Goal: Task Accomplishment & Management: Manage account settings

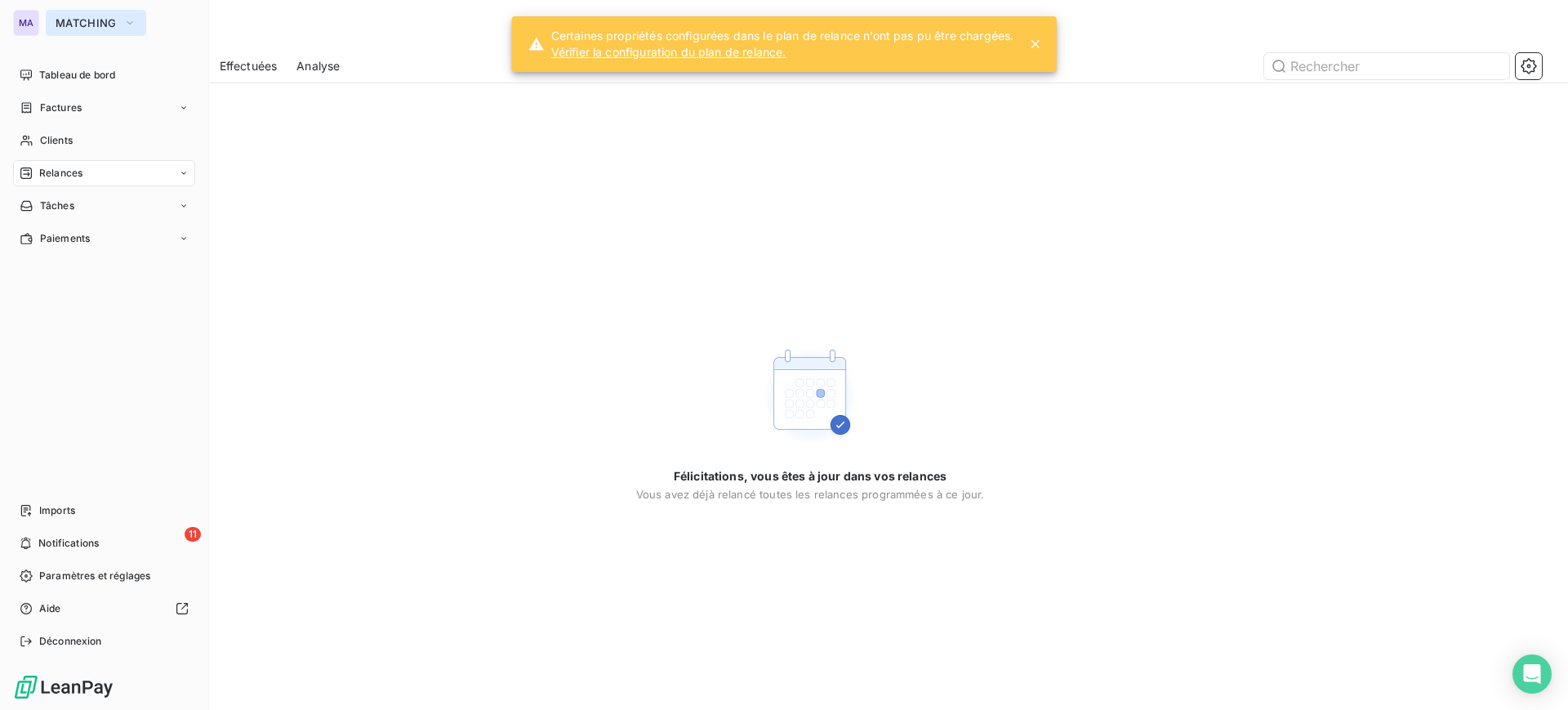
click at [71, 24] on span "MATCHING" at bounding box center [86, 23] width 61 height 13
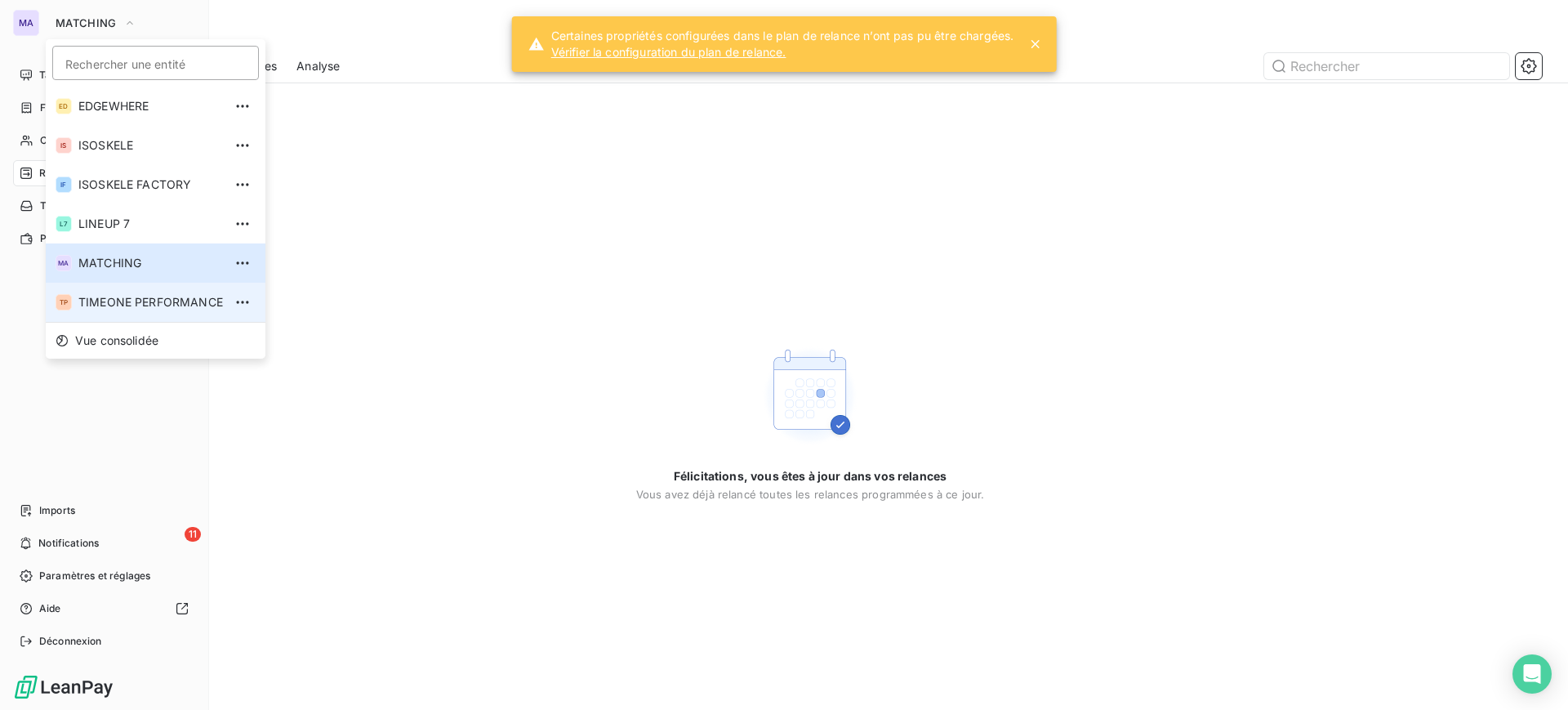
click at [164, 308] on span "TIMEONE PERFORMANCE" at bounding box center [151, 302] width 145 height 17
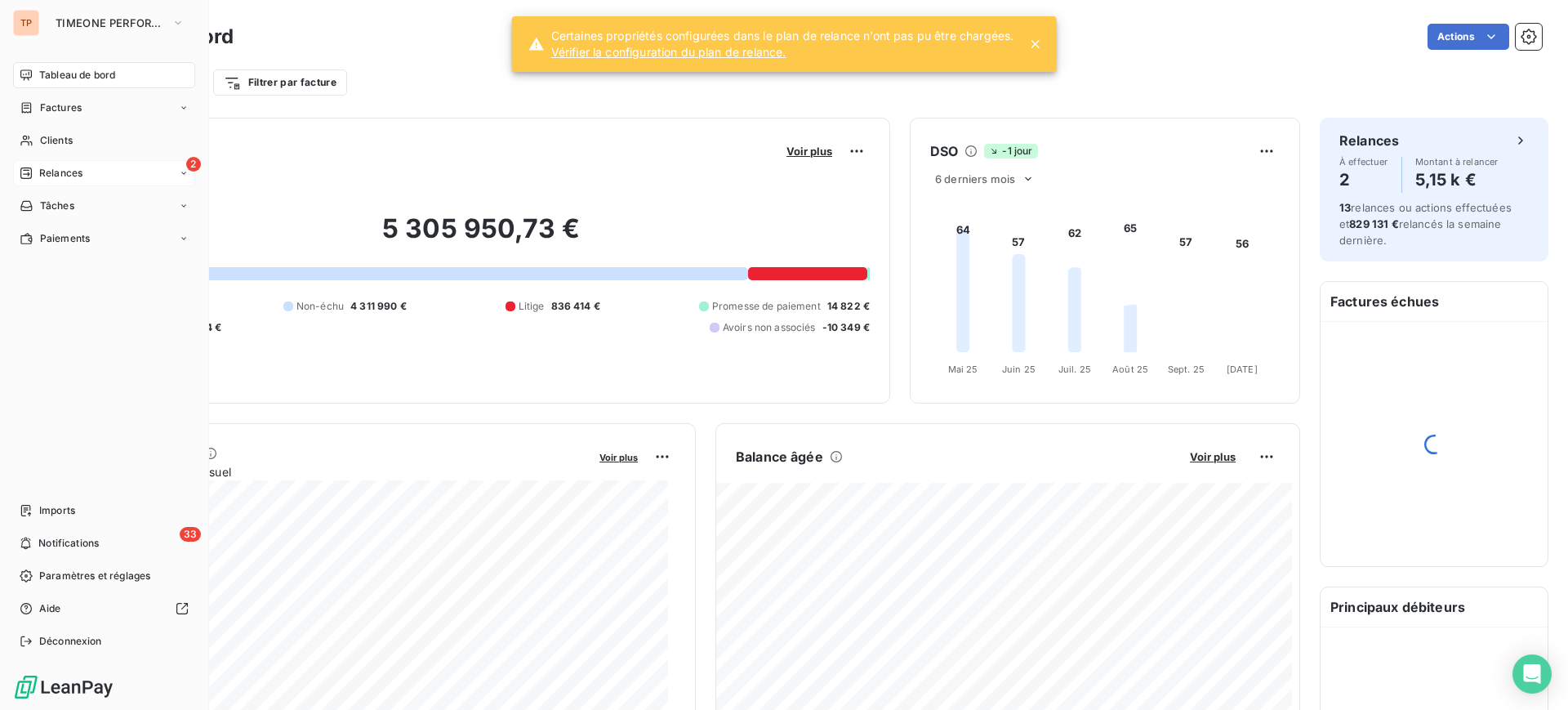
click at [113, 183] on div "2 Relances" at bounding box center [104, 173] width 182 height 27
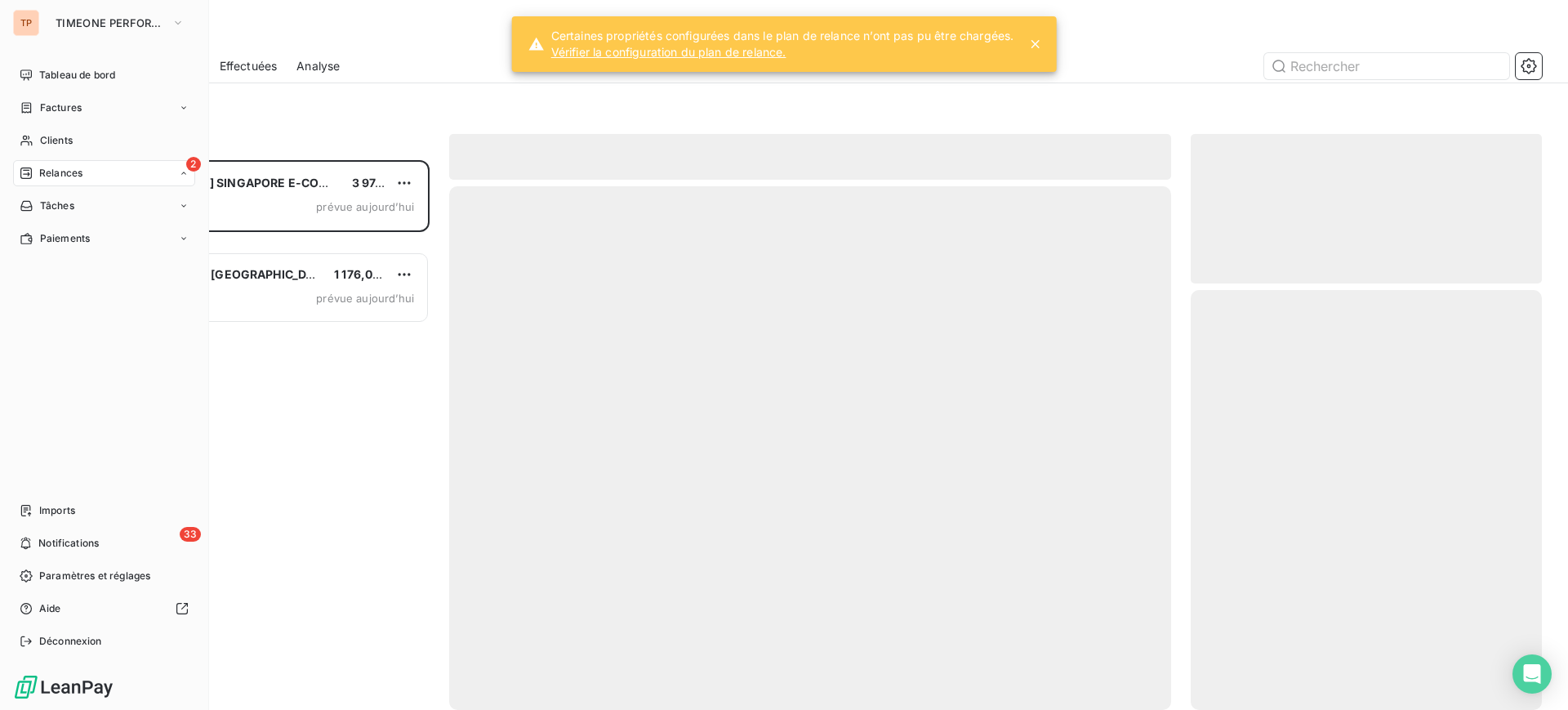
scroll to position [534, 335]
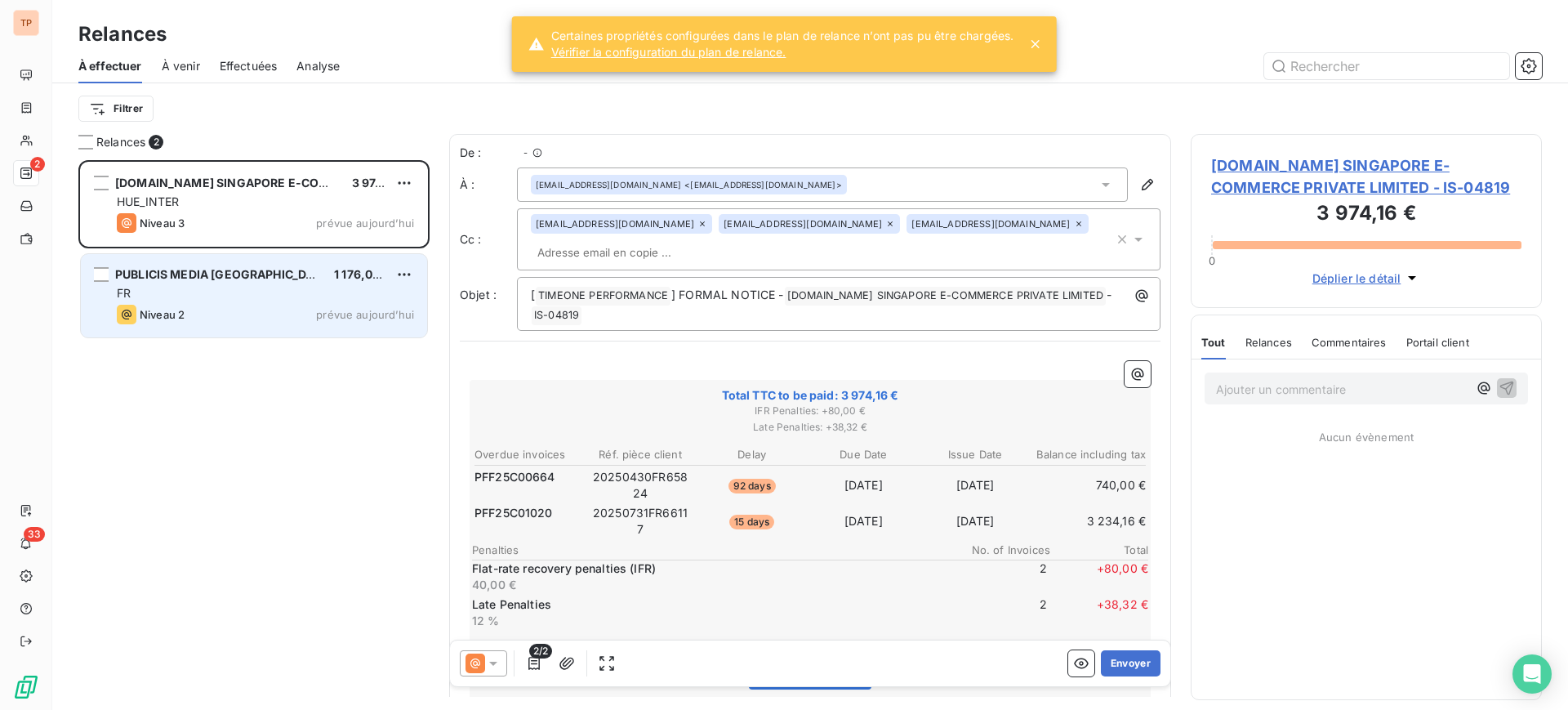
click at [263, 280] on div "PUBLICIS MEDIA FRANCE 1 176,00 €" at bounding box center [265, 274] width 297 height 15
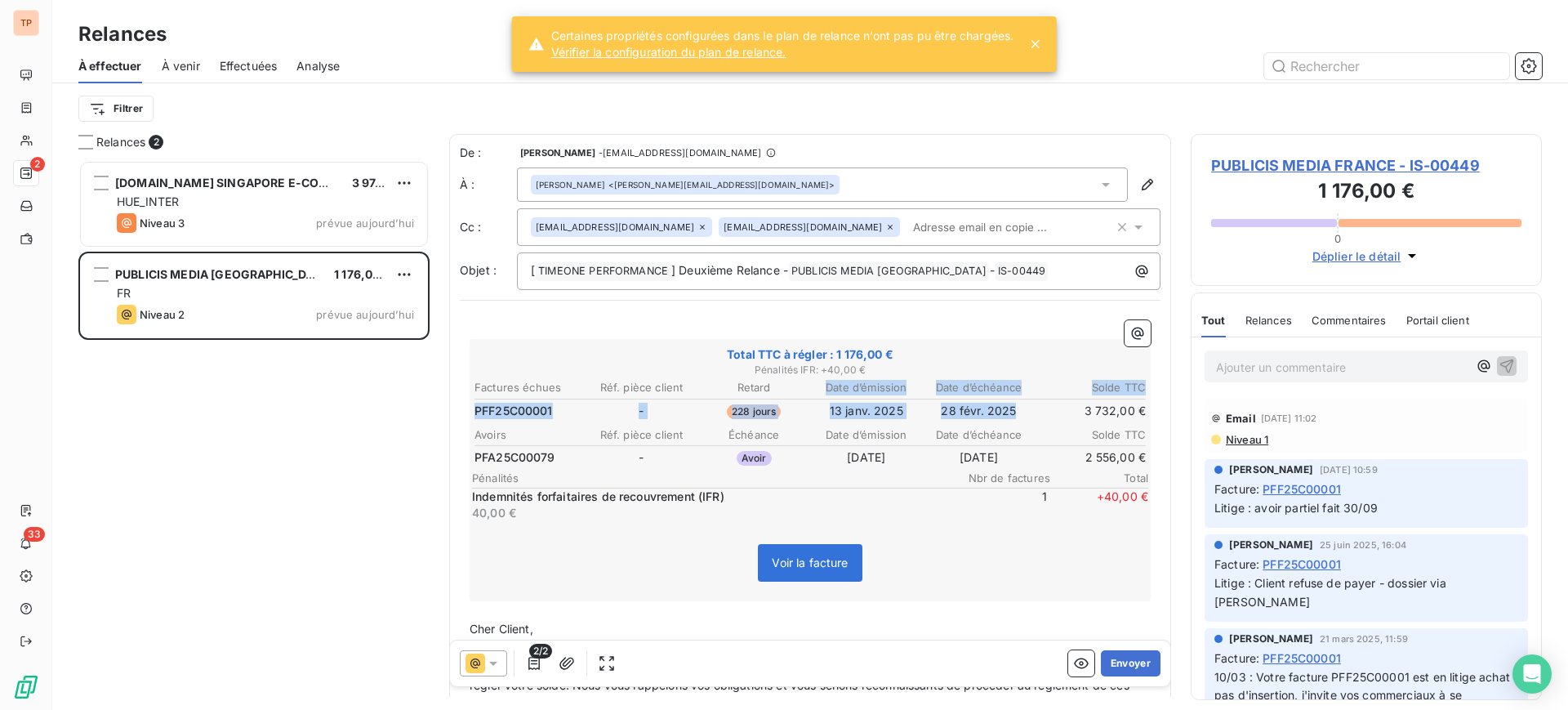
drag, startPoint x: 774, startPoint y: 391, endPoint x: 982, endPoint y: 395, distance: 208.0
click at [1018, 400] on table "Factures échues Réf. pièce client Retard Date d’émission Date d’échéance Solde …" at bounding box center [810, 399] width 676 height 44
click at [584, 357] on span "Total TTC à régler : 1 176,00 €" at bounding box center [810, 355] width 676 height 17
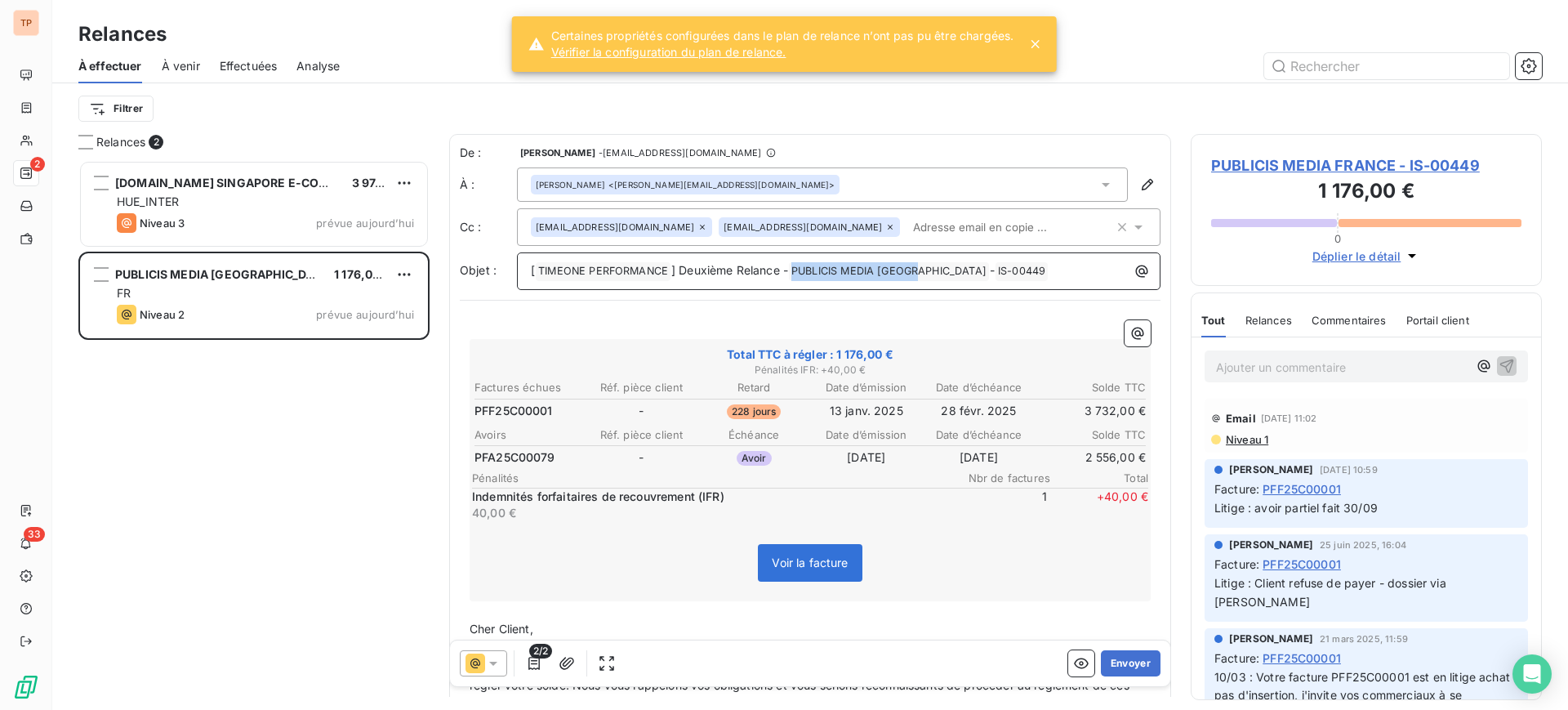
drag, startPoint x: 928, startPoint y: 263, endPoint x: 800, endPoint y: 259, distance: 128.1
click at [800, 259] on div "[ TIMEONE PERFORMANCE ﻿ ] Deuxième Relance - PUBLICIS MEDIA FRANCE ﻿ - IS-00449…" at bounding box center [838, 270] width 632 height 23
copy span "PUBLICIS MEDIA [GEOGRAPHIC_DATA]"
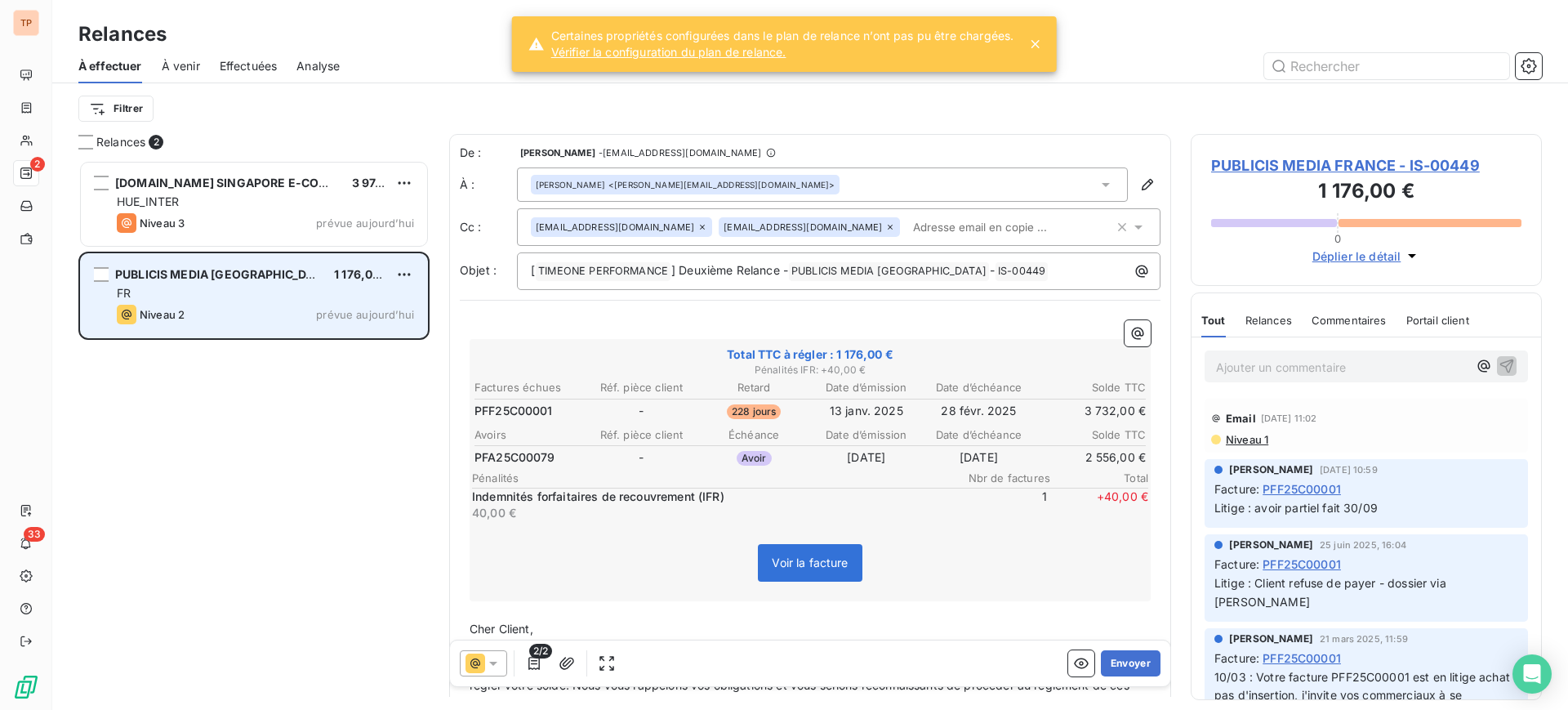
click at [417, 263] on div "PUBLICIS MEDIA FRANCE 1 176,00 € FR Niveau 2 prévue [DATE]" at bounding box center [254, 296] width 346 height 84
click at [415, 268] on div "PUBLICIS MEDIA FRANCE 1 176,00 € FR Niveau 2 prévue [DATE]" at bounding box center [254, 296] width 346 height 84
click at [399, 269] on html "TP 2 33 Relances À effectuer À venir Effectuées Analyse Filtrer Relances 2 [DOM…" at bounding box center [784, 355] width 1568 height 710
click at [365, 301] on div "Replanifier cette action" at bounding box center [334, 307] width 146 height 27
select select "9"
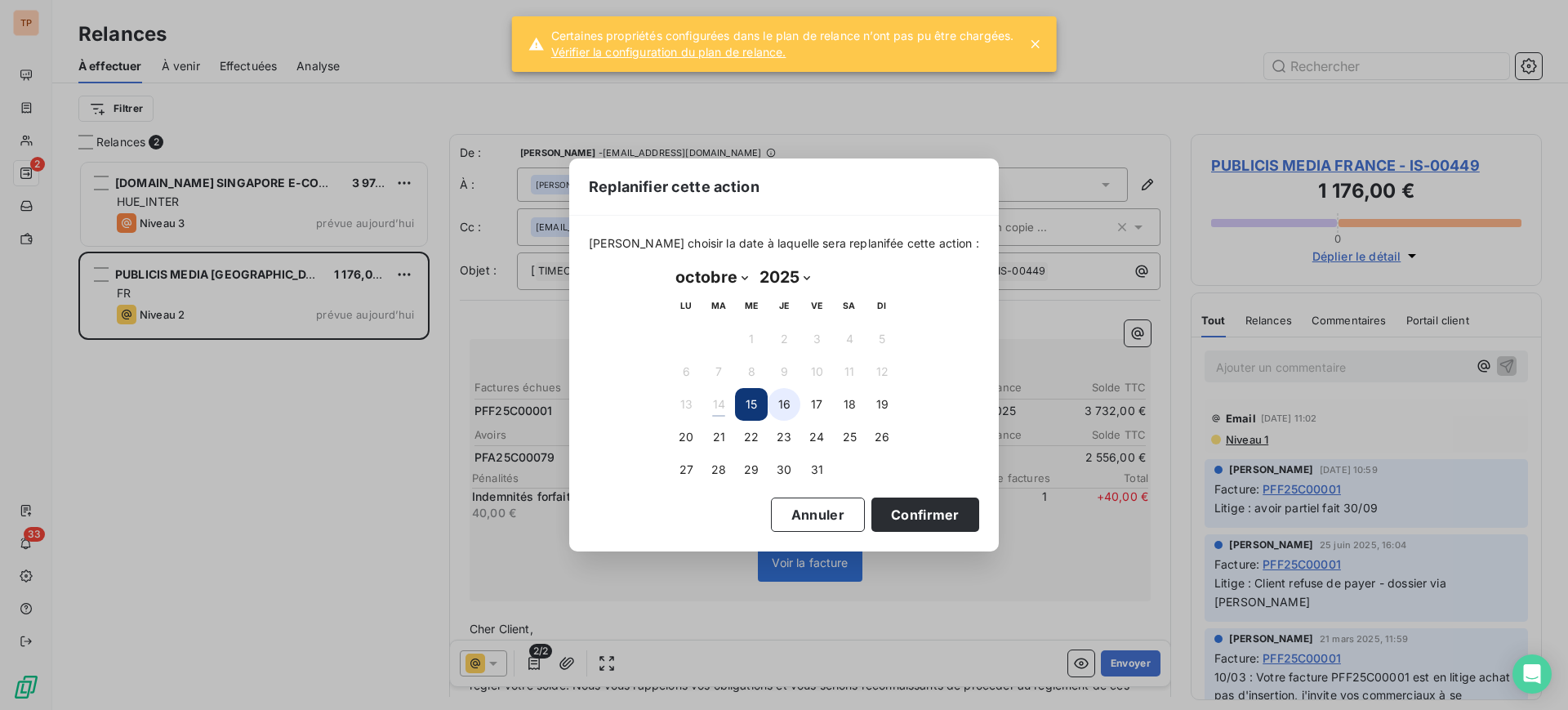
click at [785, 397] on button "16" at bounding box center [784, 403] width 32 height 32
click at [924, 518] on button "Confirmer" at bounding box center [925, 514] width 108 height 34
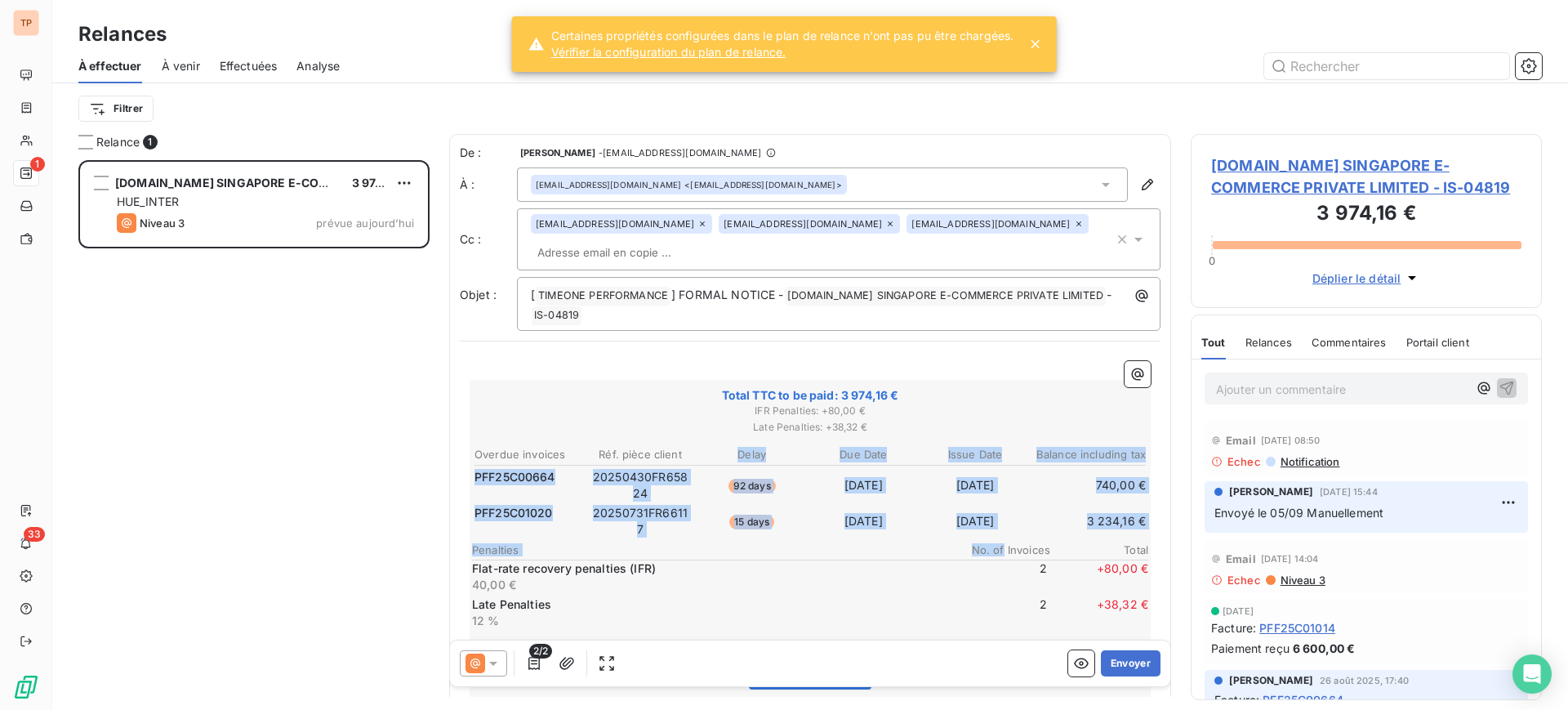
drag, startPoint x: 713, startPoint y: 463, endPoint x: 990, endPoint y: 546, distance: 289.2
click at [990, 546] on div "Overdue invoices Réf. pièce client Delay Due Date Issue Date Balance including …" at bounding box center [810, 537] width 676 height 186
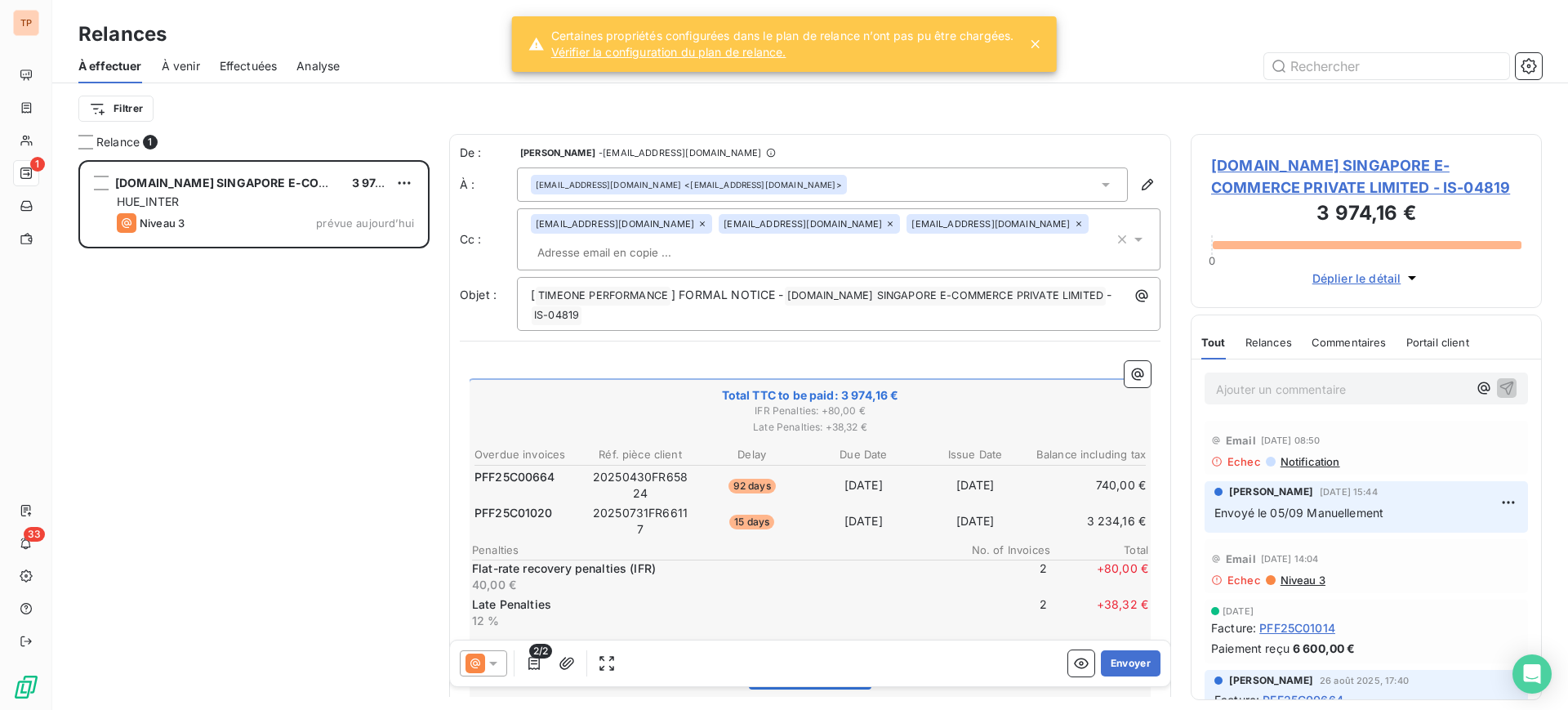
click at [1142, 16] on div "Relances À effectuer À venir Effectuées Analyse Filtrer" at bounding box center [810, 67] width 1516 height 134
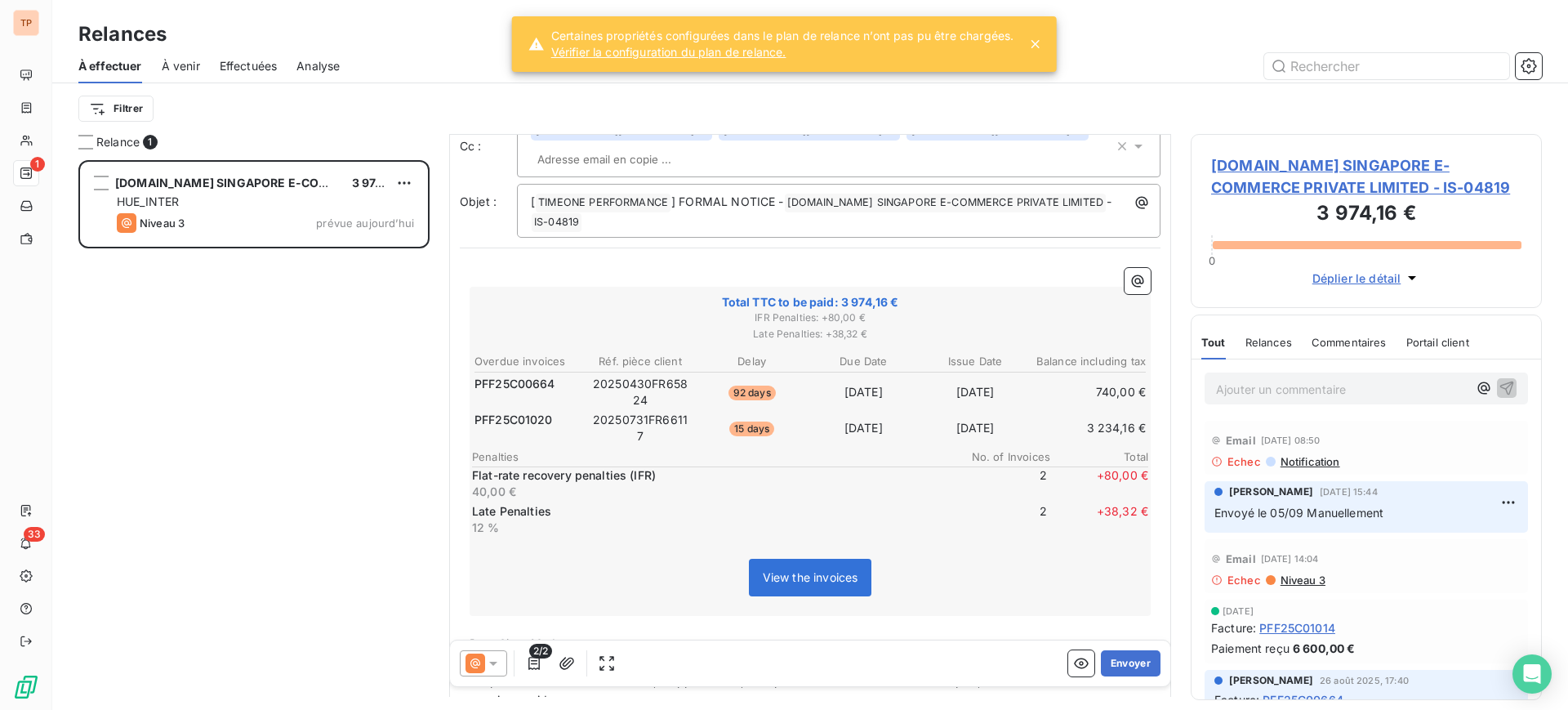
scroll to position [205, 0]
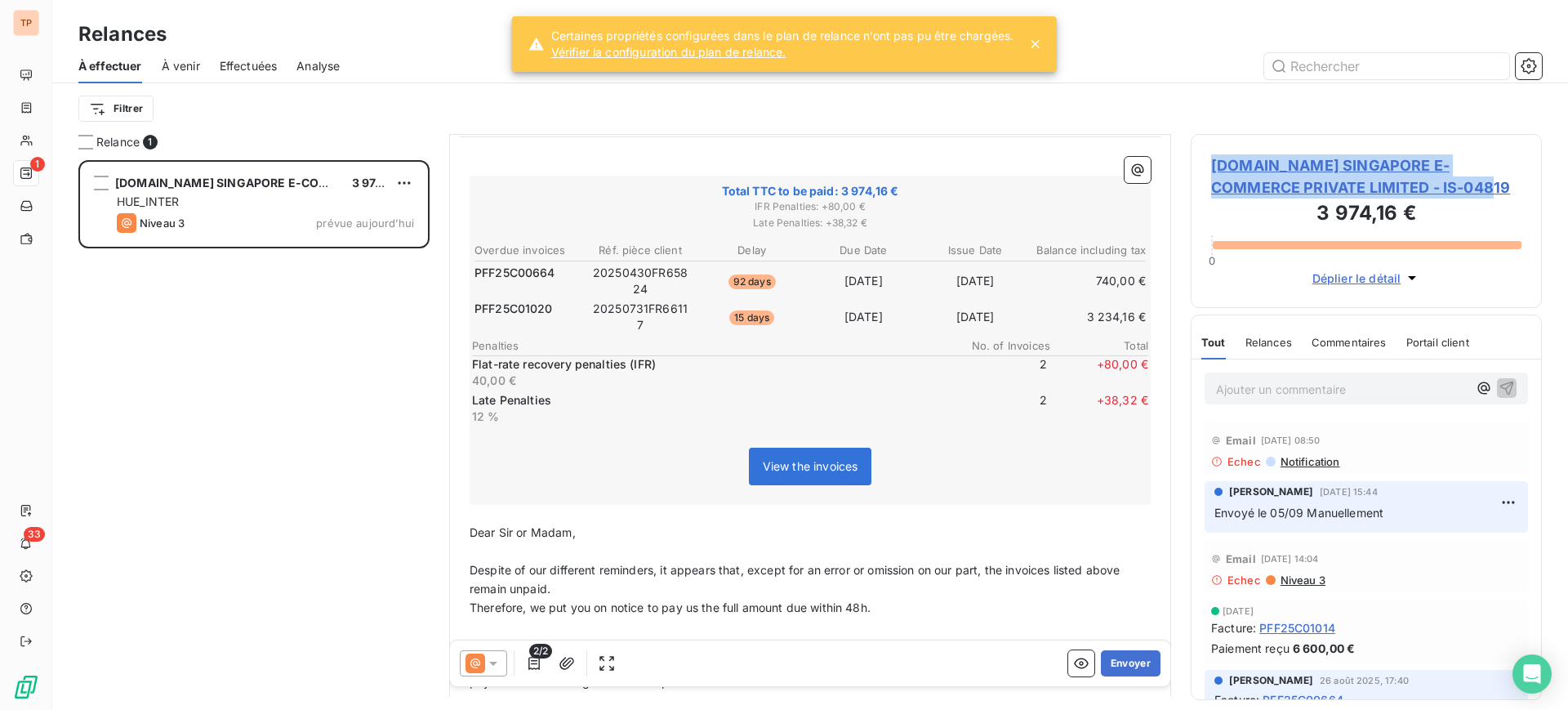
copy span "[DOMAIN_NAME] SINGAPORE E-COMMERCE PRIVATE LIMITED - IS-04819"
drag, startPoint x: 1210, startPoint y: 155, endPoint x: 1425, endPoint y: 183, distance: 216.8
click at [1425, 183] on div "[DOMAIN_NAME] SINGAPORE E-COMMERCE PRIVATE LIMITED - IS-04819 3 974,16 € 0 Dépl…" at bounding box center [1367, 221] width 351 height 174
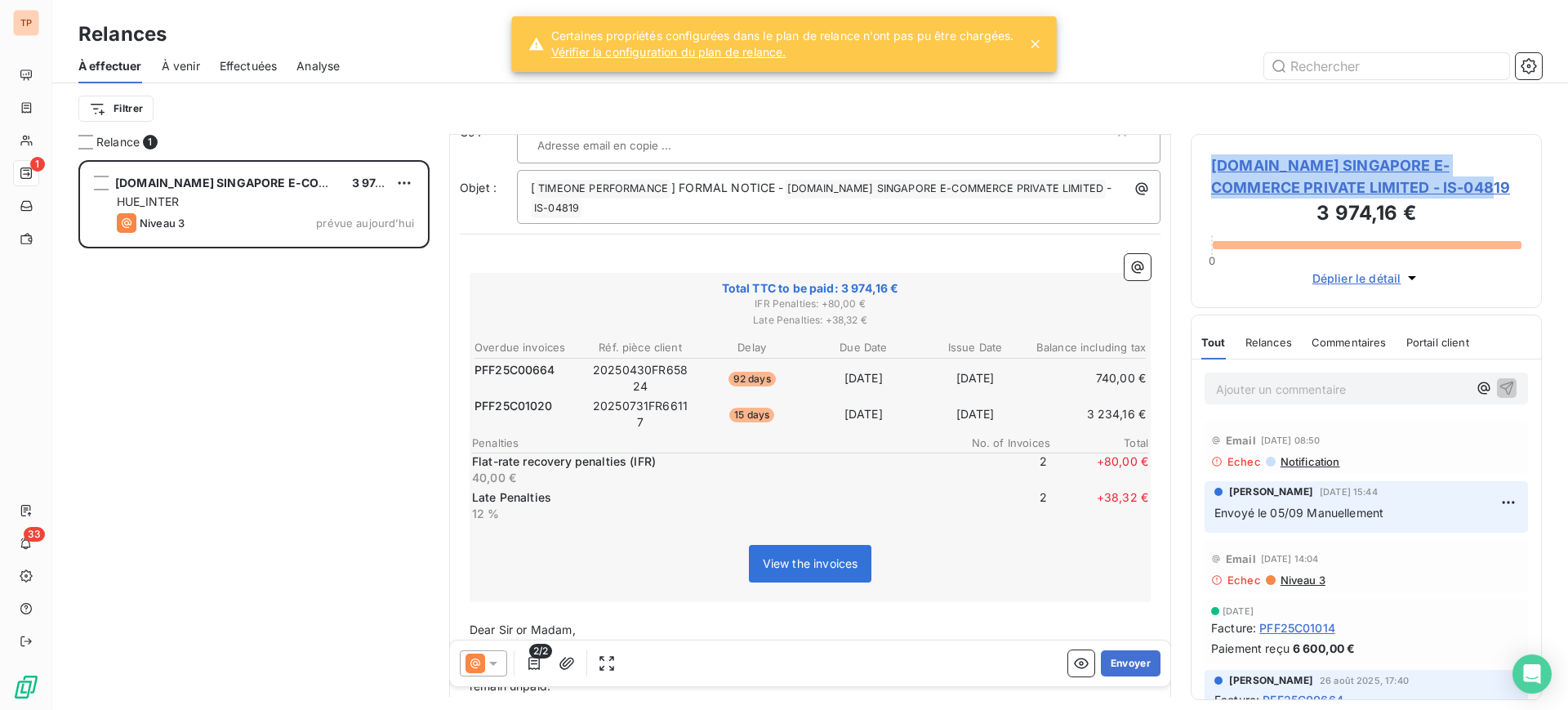
scroll to position [103, 0]
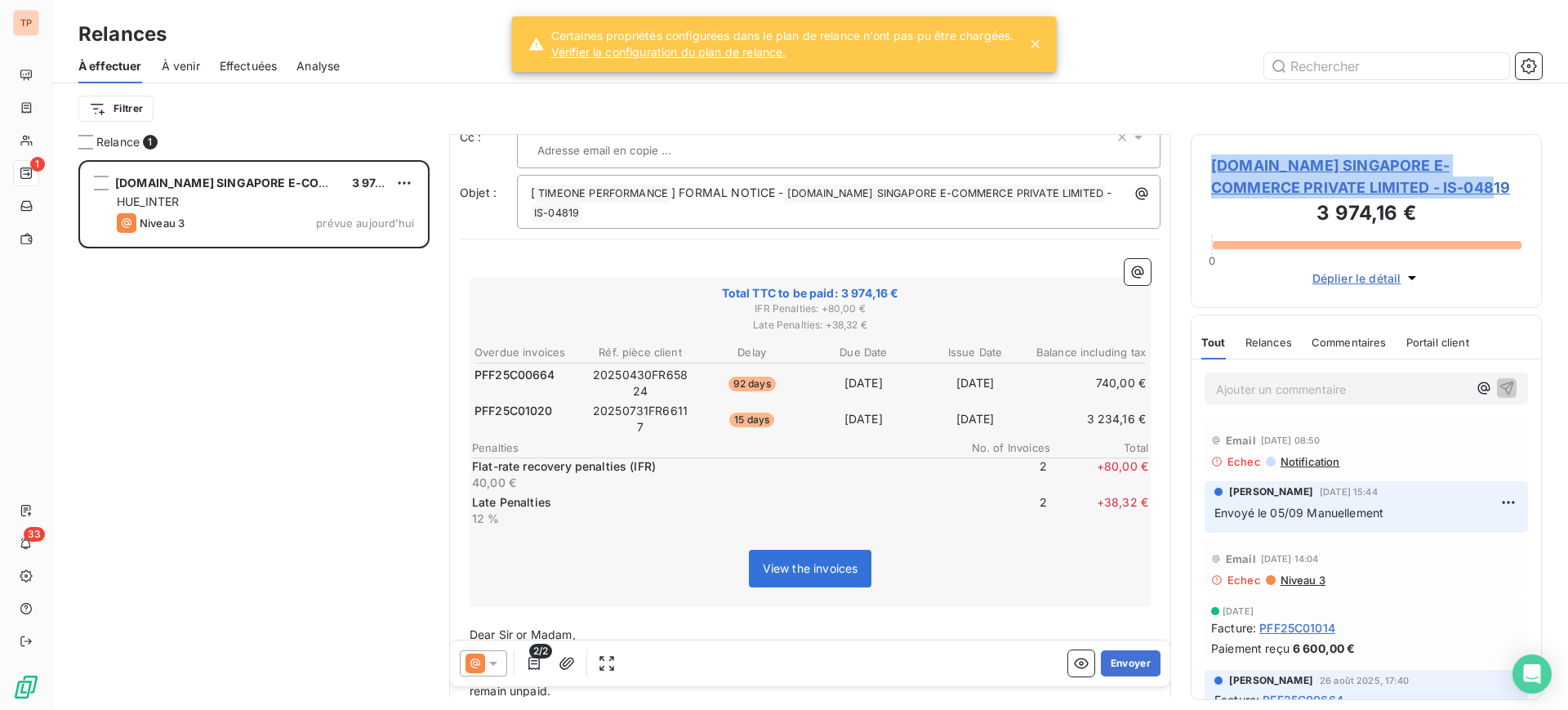
click at [1430, 354] on div "Portail client" at bounding box center [1438, 341] width 63 height 34
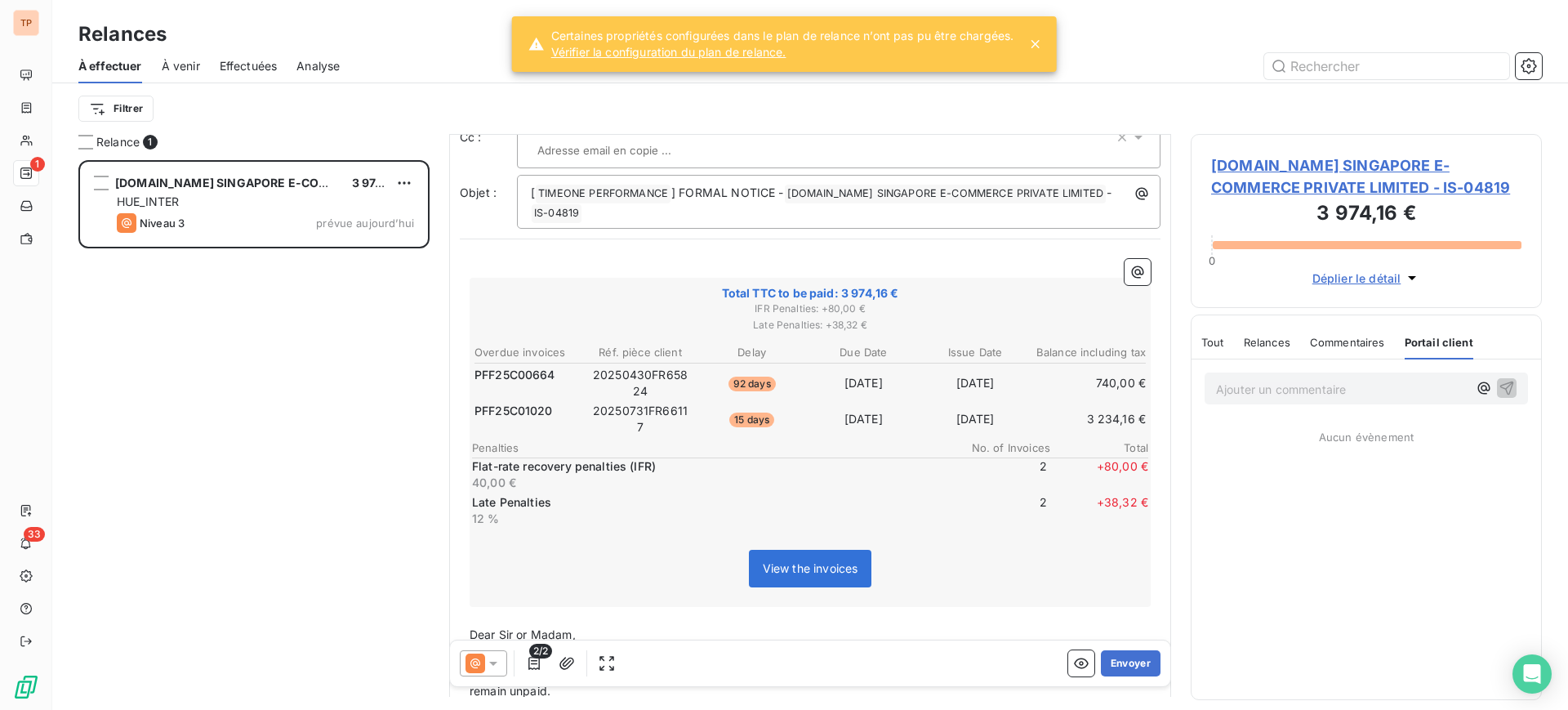
click at [1312, 379] on p "Ajouter un commentaire ﻿" at bounding box center [1342, 389] width 252 height 21
click at [1209, 355] on div "Tout" at bounding box center [1213, 341] width 23 height 34
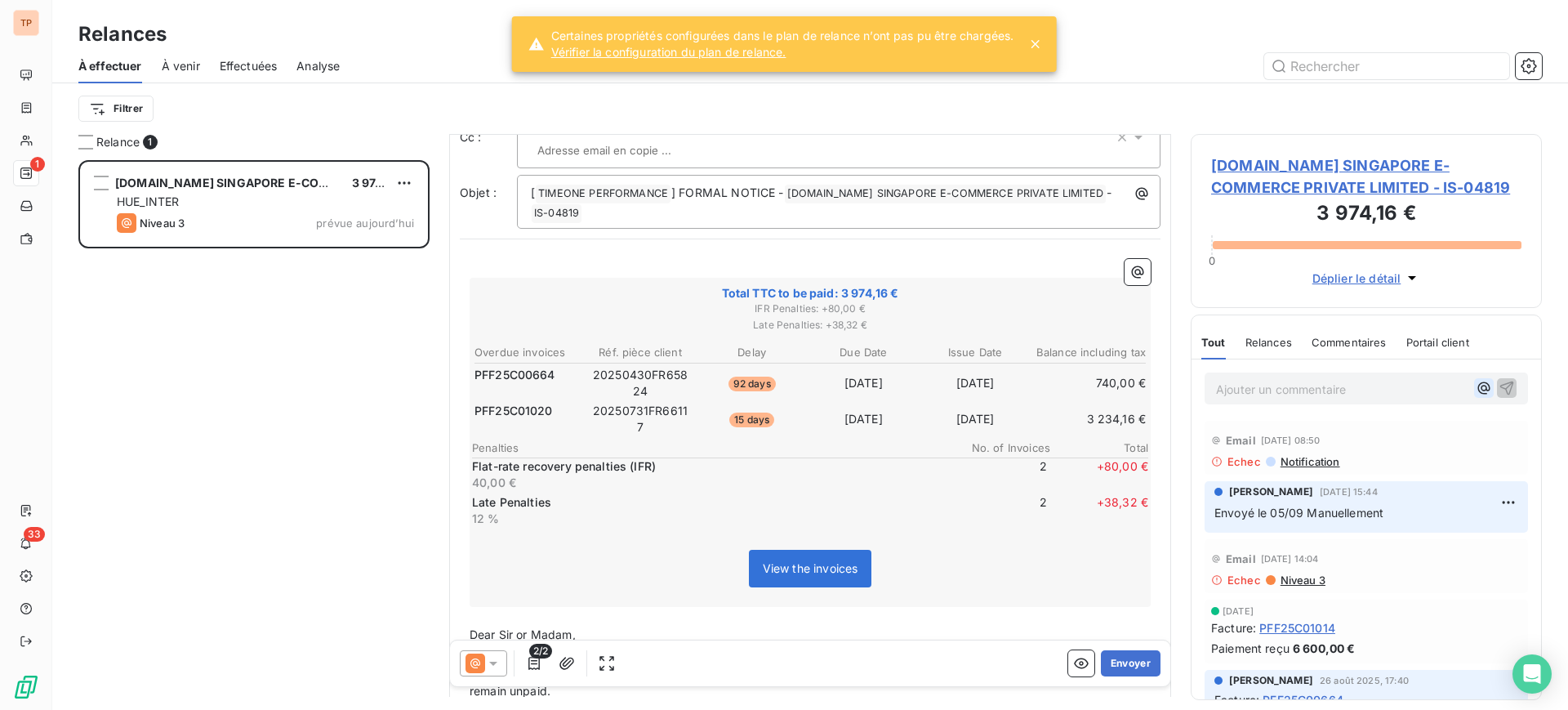
click at [1476, 384] on icon "button" at bounding box center [1484, 388] width 17 height 17
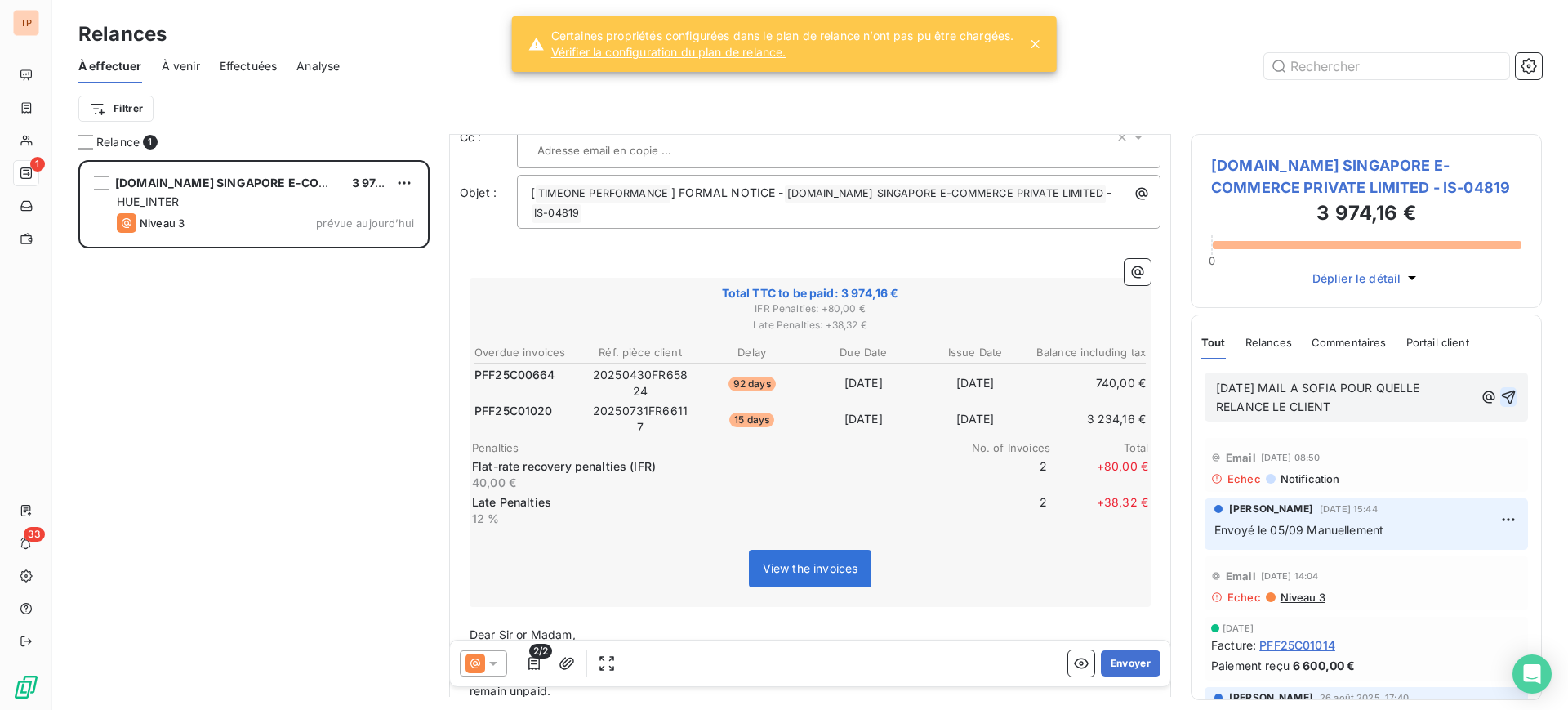
click at [1500, 396] on icon "button" at bounding box center [1508, 397] width 17 height 17
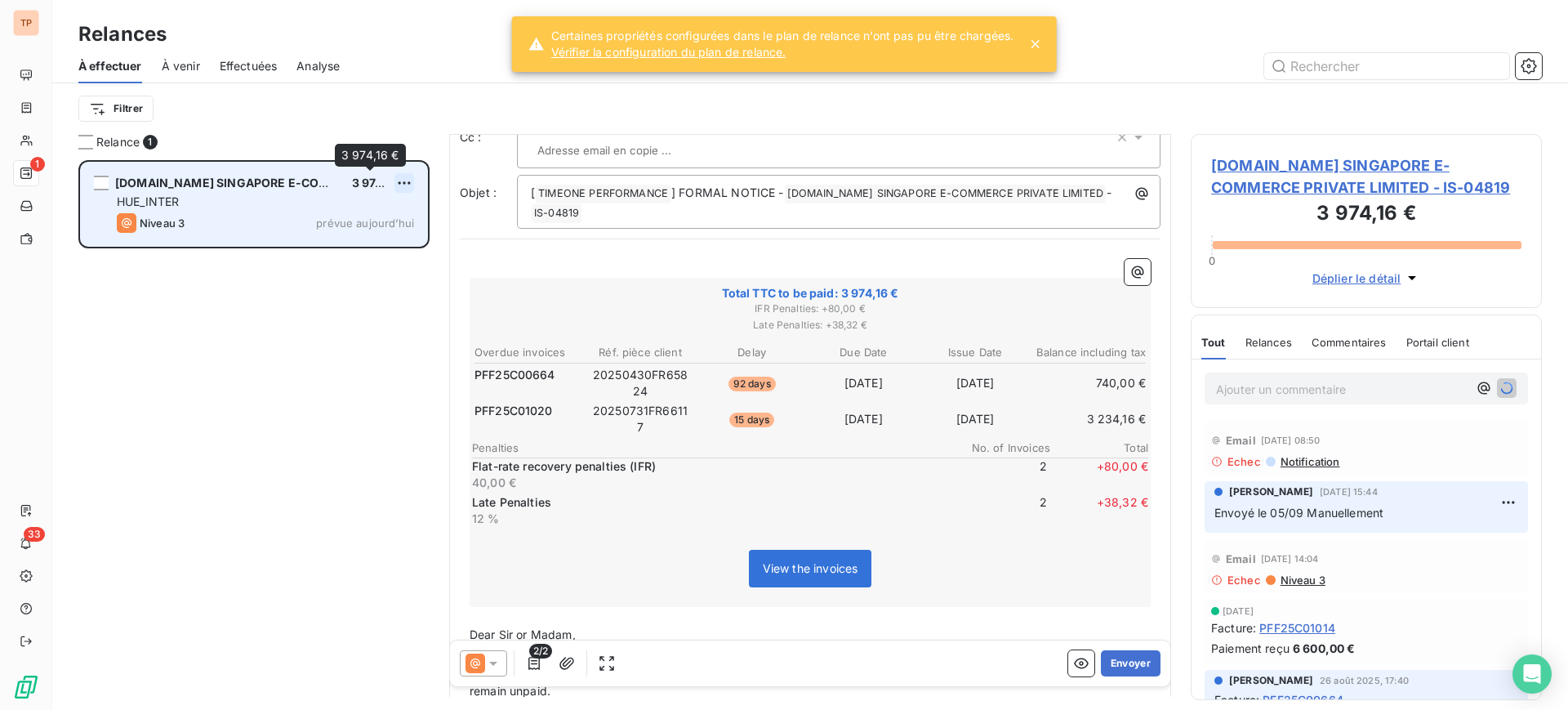
click at [404, 176] on html "TP 1 33 Relances À effectuer À venir Effectuées Analyse Filtrer Relance 1 [DOMA…" at bounding box center [784, 355] width 1568 height 710
click at [336, 249] on div "Passer cette action" at bounding box center [334, 245] width 146 height 27
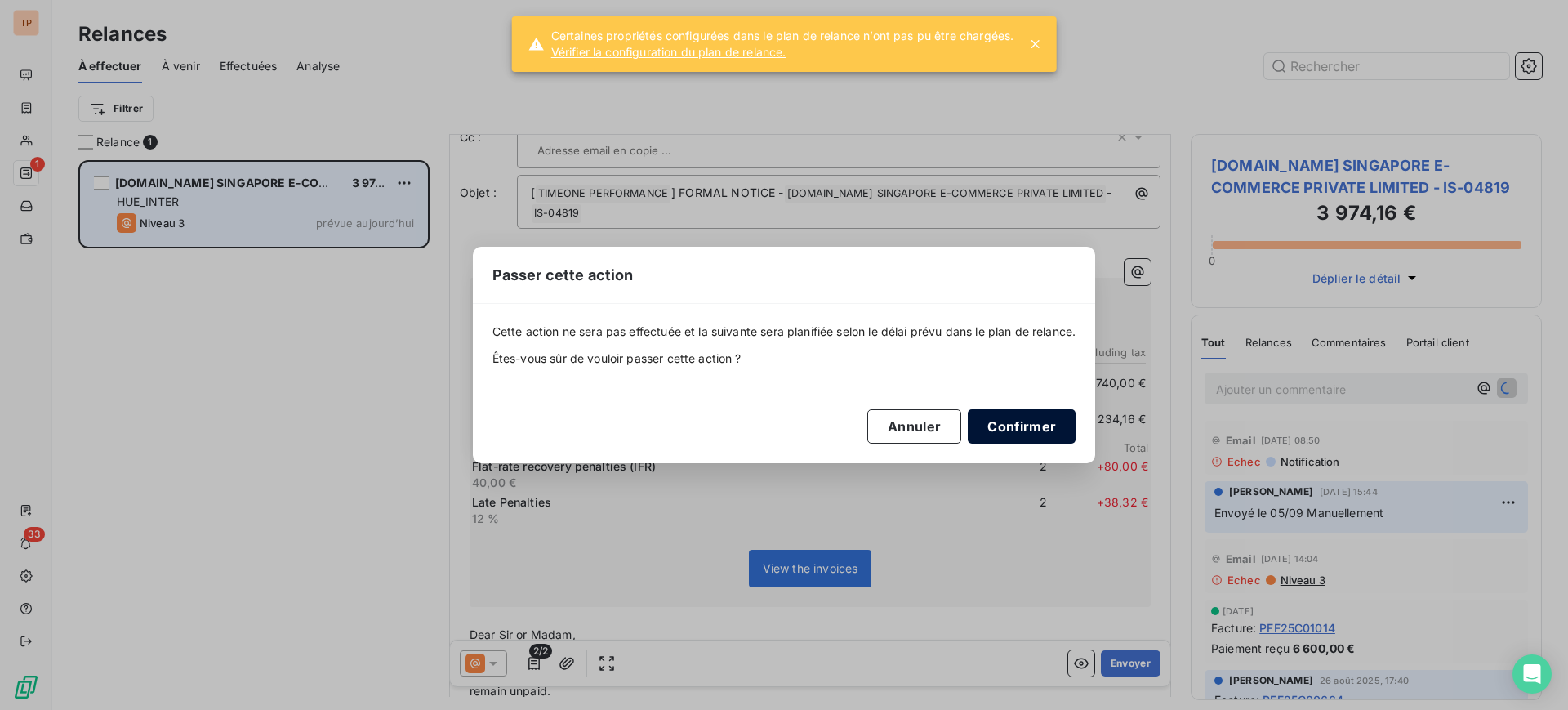
click at [1025, 422] on button "Confirmer" at bounding box center [1021, 426] width 108 height 34
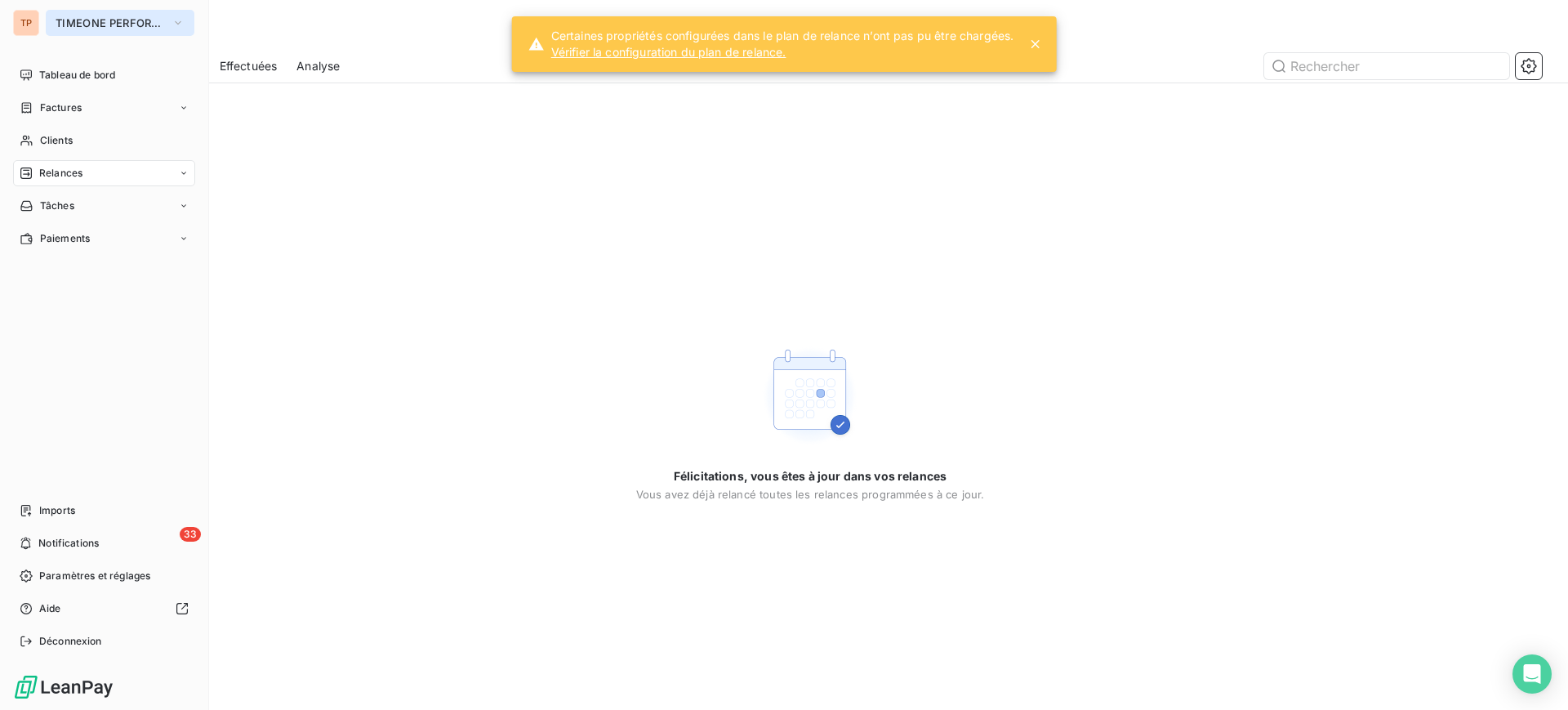
click at [121, 28] on span "TIMEONE PERFORMANCE" at bounding box center [110, 23] width 109 height 13
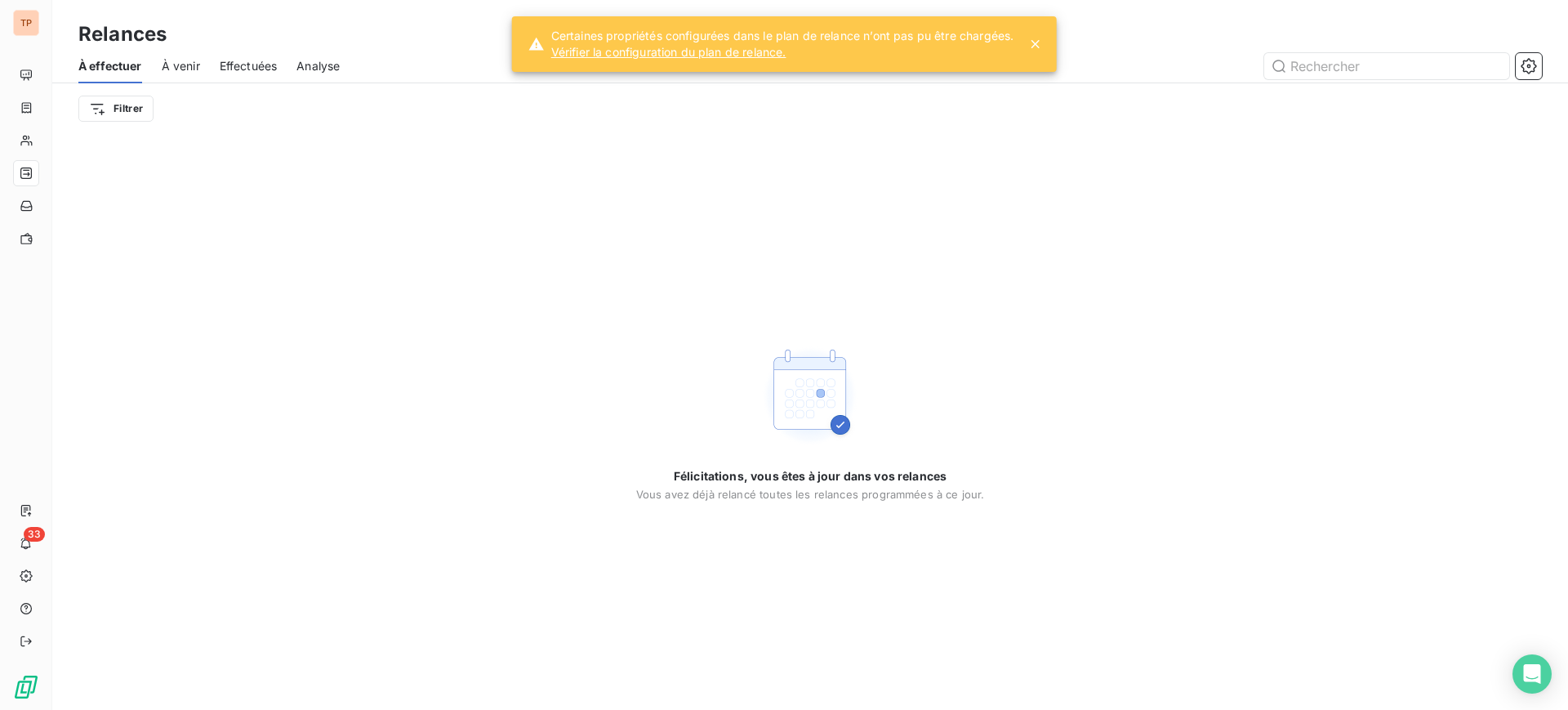
click at [180, 56] on div "À venir" at bounding box center [181, 65] width 38 height 34
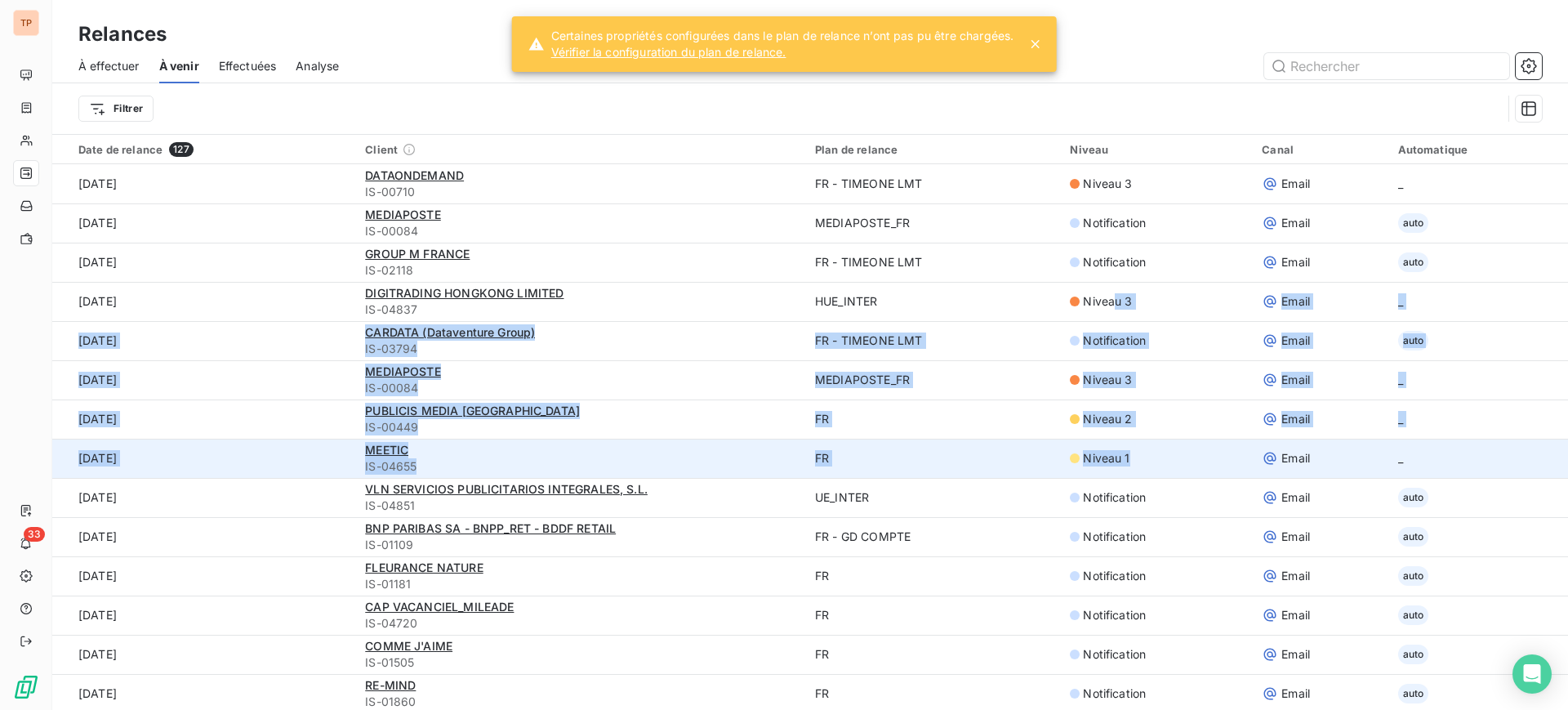
drag, startPoint x: 1099, startPoint y: 305, endPoint x: 1135, endPoint y: 463, distance: 162.0
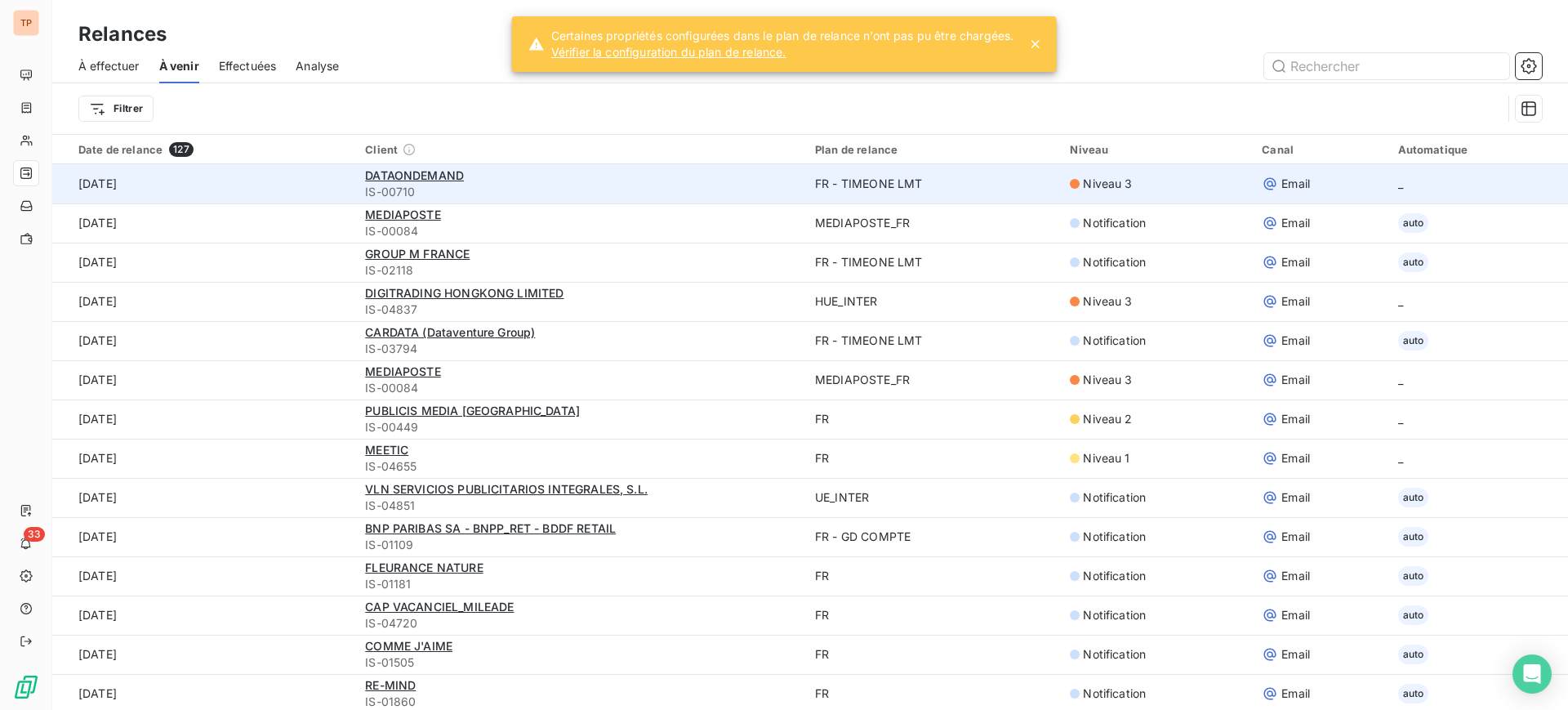
click at [1161, 188] on div "Niveau 3" at bounding box center [1156, 184] width 172 height 17
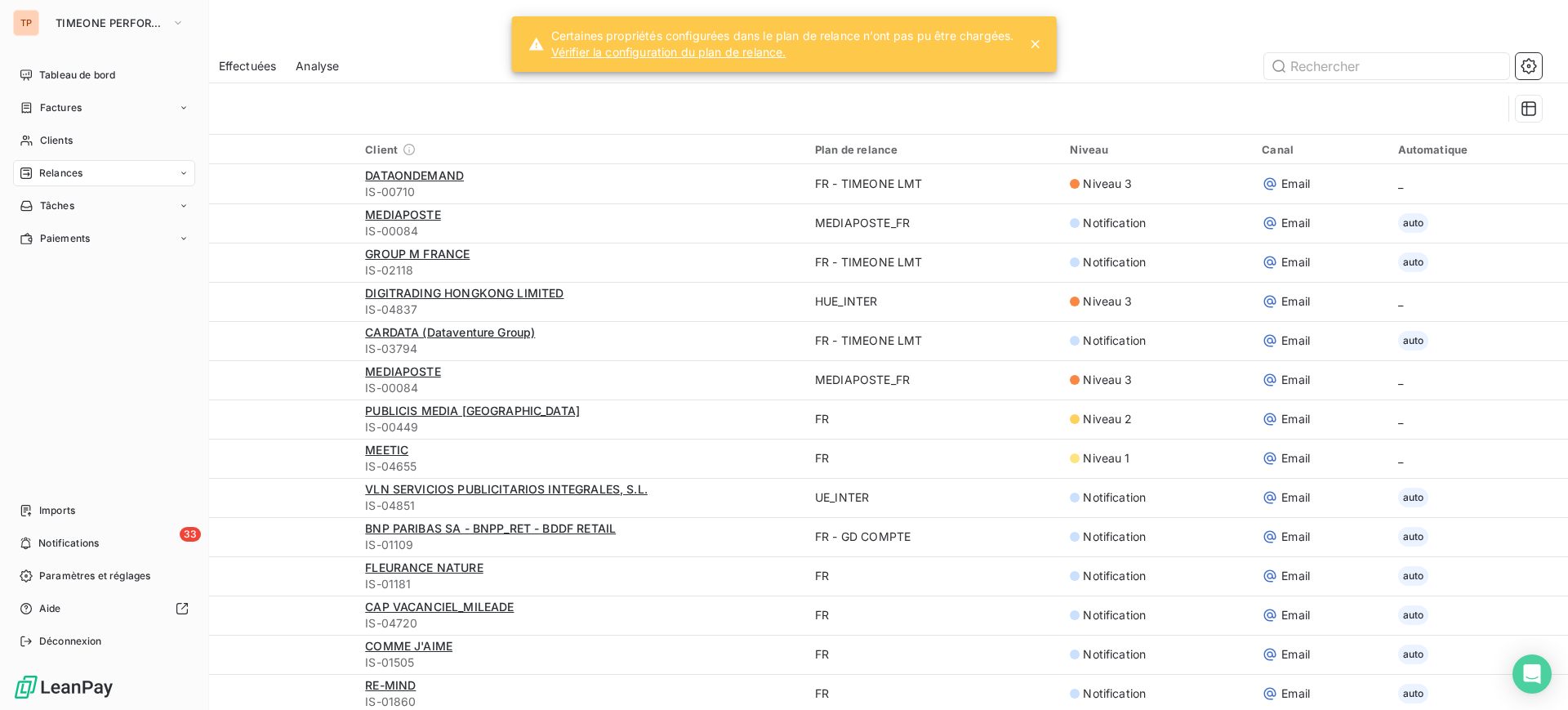
click at [42, 27] on div "TP TIMEONE PERFORMANCE" at bounding box center [104, 23] width 182 height 27
click at [81, 26] on span "TIMEONE PERFORMANCE" at bounding box center [110, 23] width 109 height 13
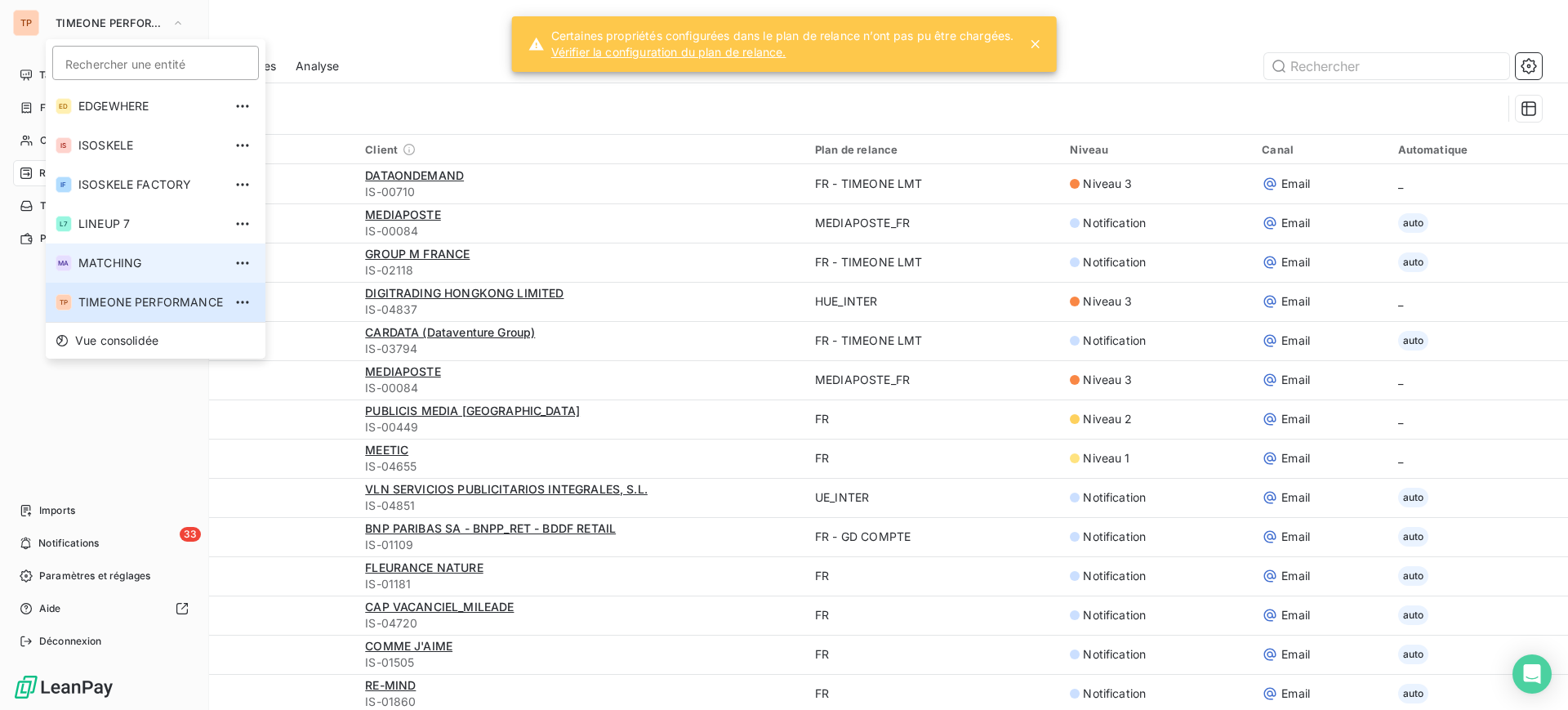
click at [176, 258] on span "MATCHING" at bounding box center [151, 263] width 145 height 17
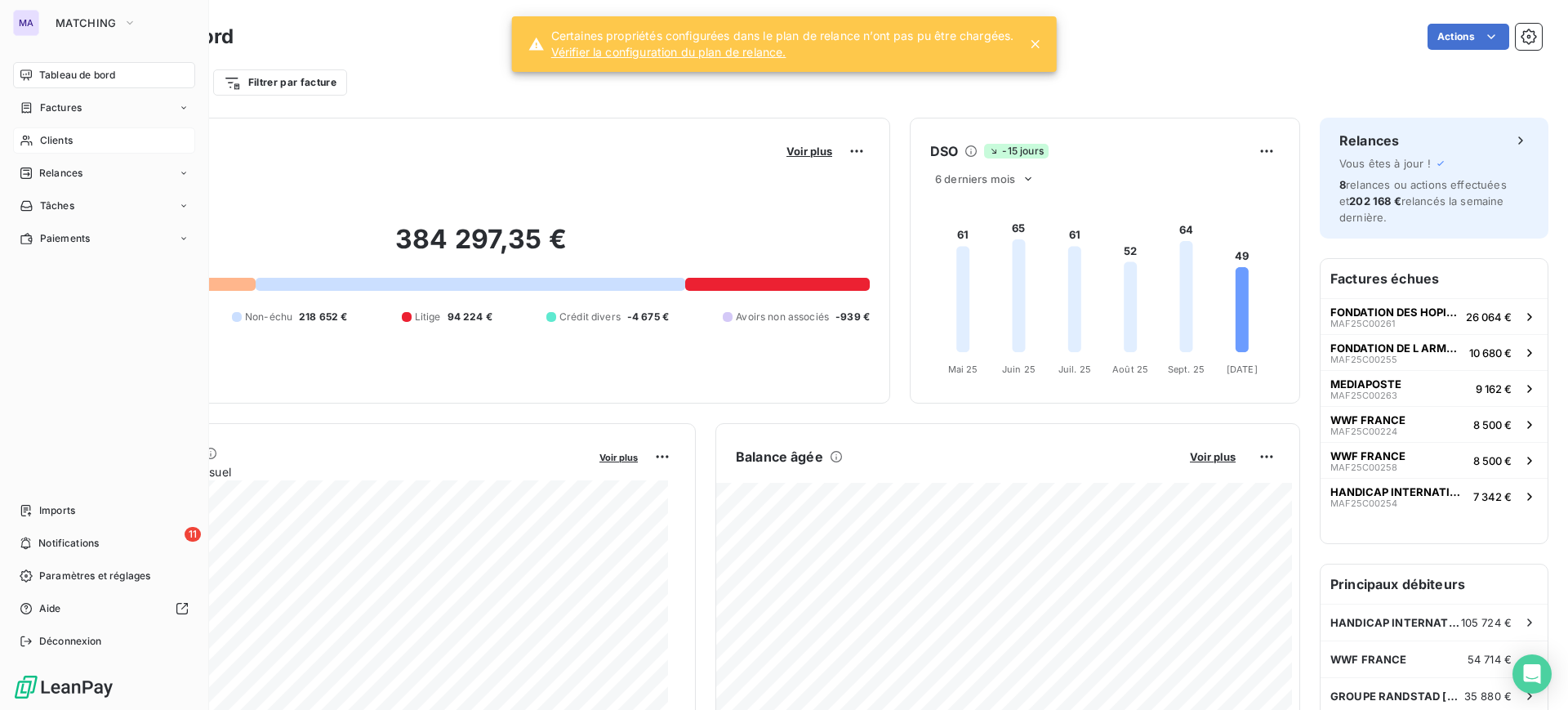
click at [77, 142] on div "Clients" at bounding box center [104, 141] width 182 height 27
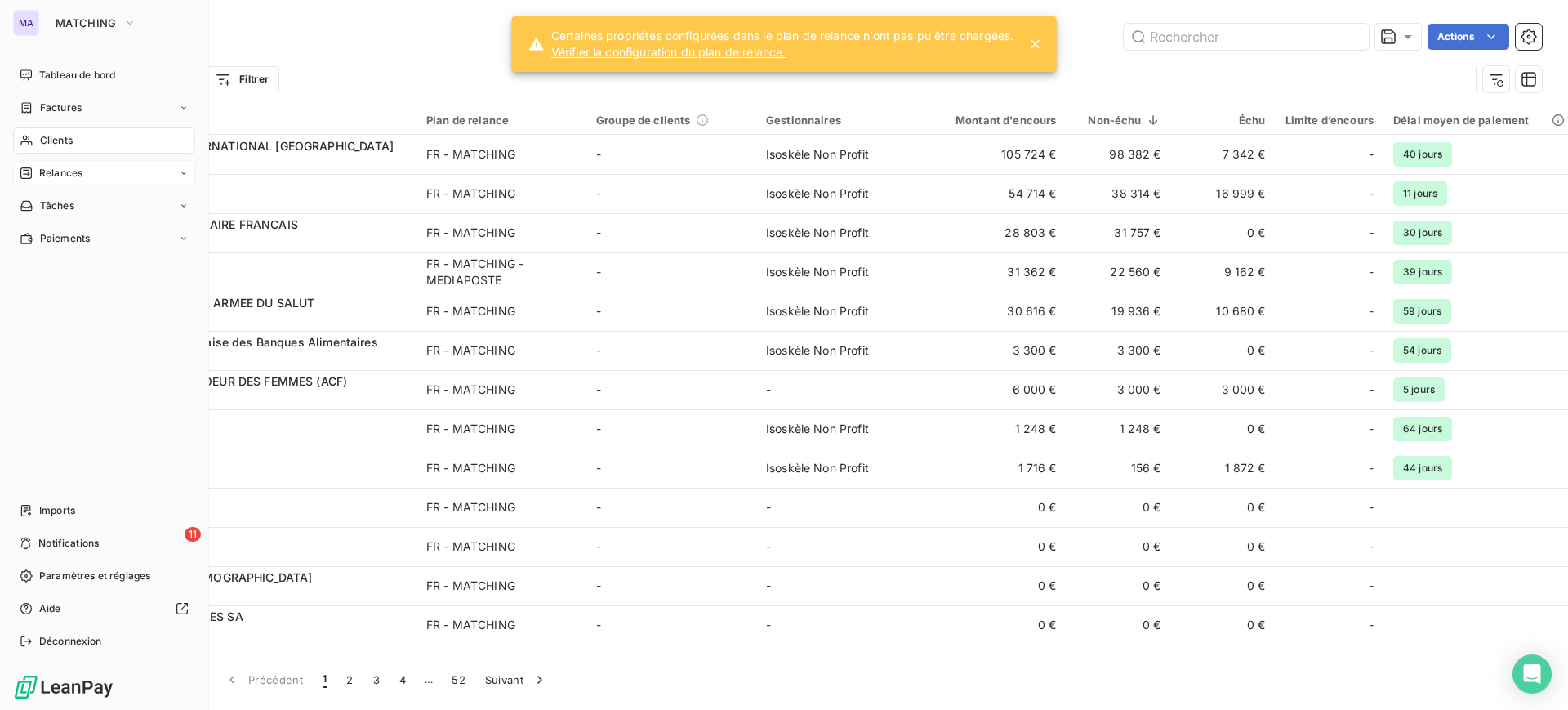
click at [83, 172] on span "Relances" at bounding box center [60, 173] width 43 height 15
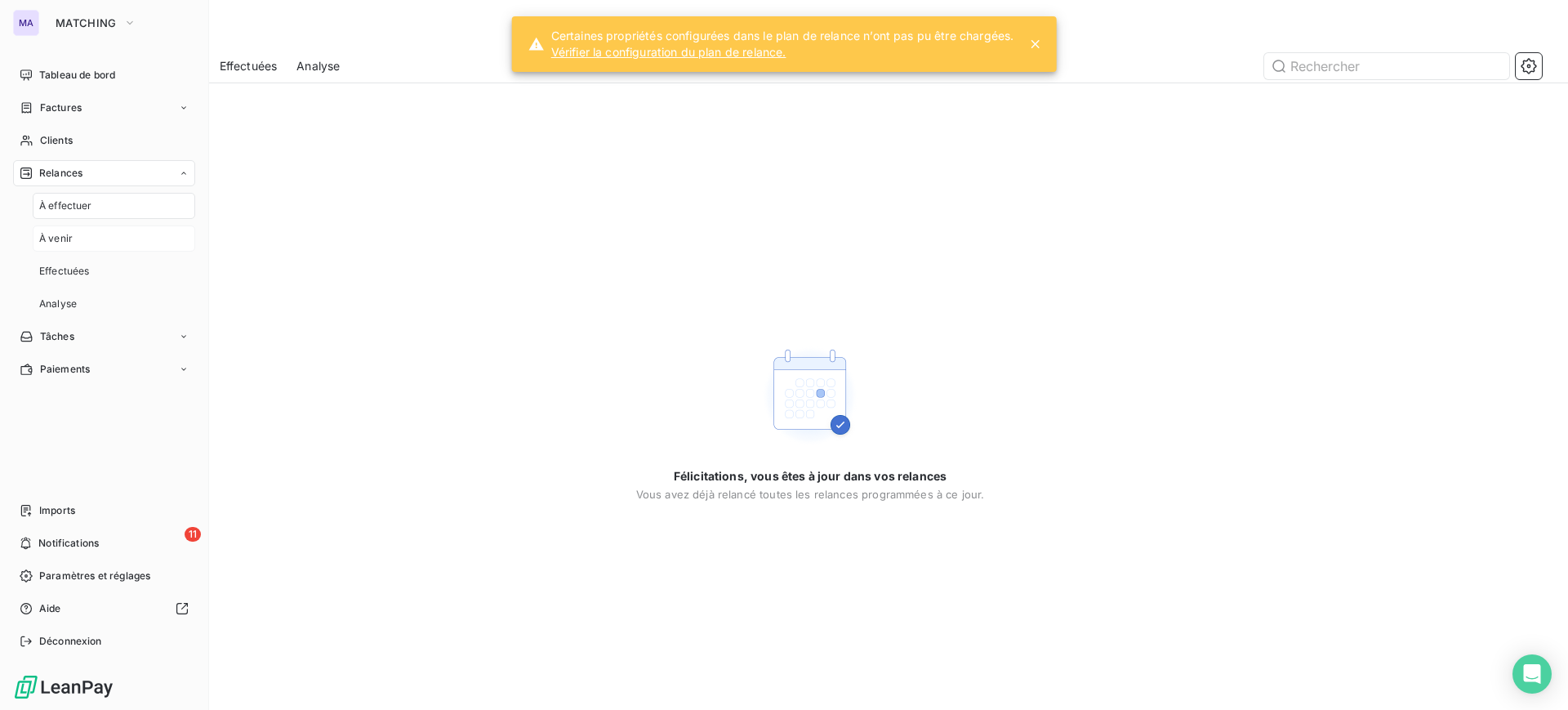
click at [91, 239] on div "À venir" at bounding box center [113, 239] width 162 height 27
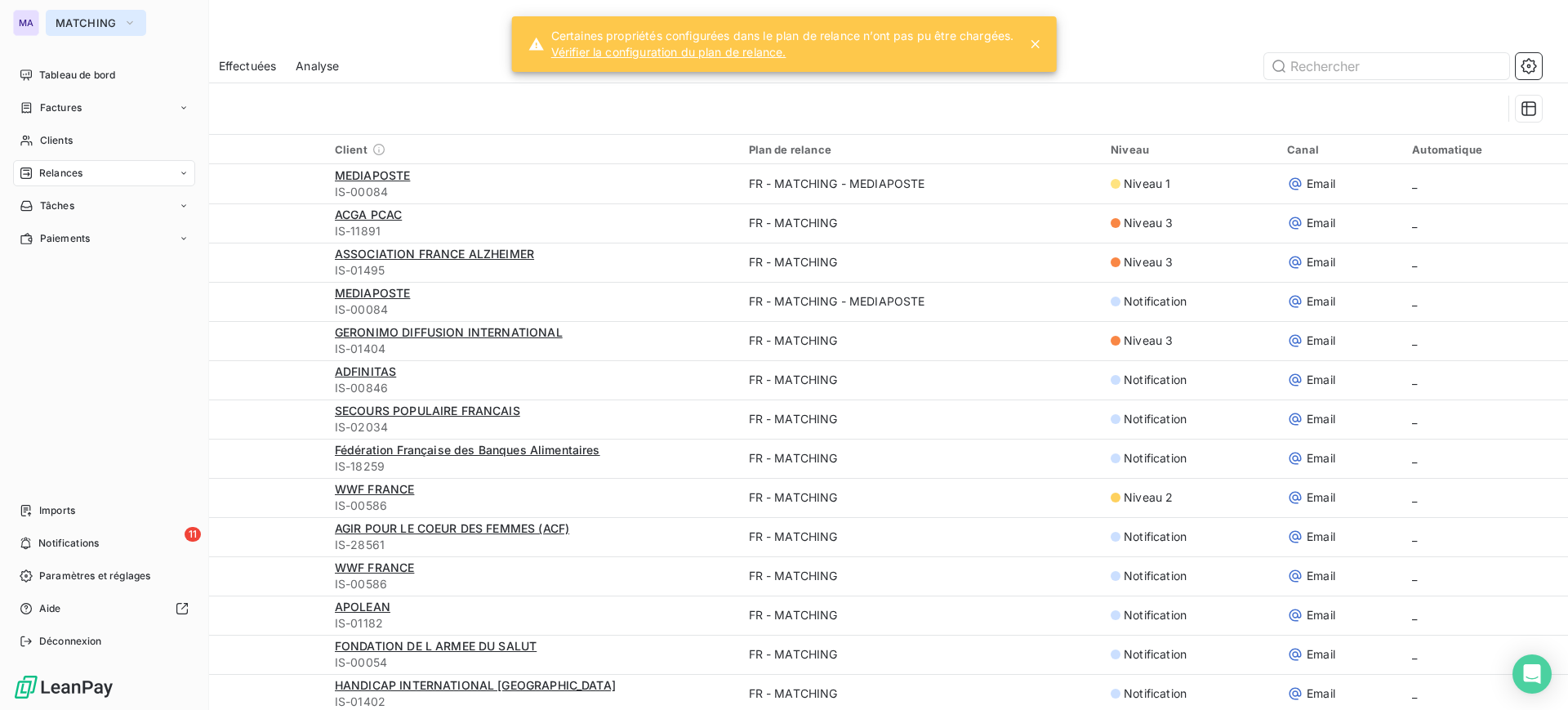
click at [74, 19] on span "MATCHING" at bounding box center [86, 23] width 61 height 13
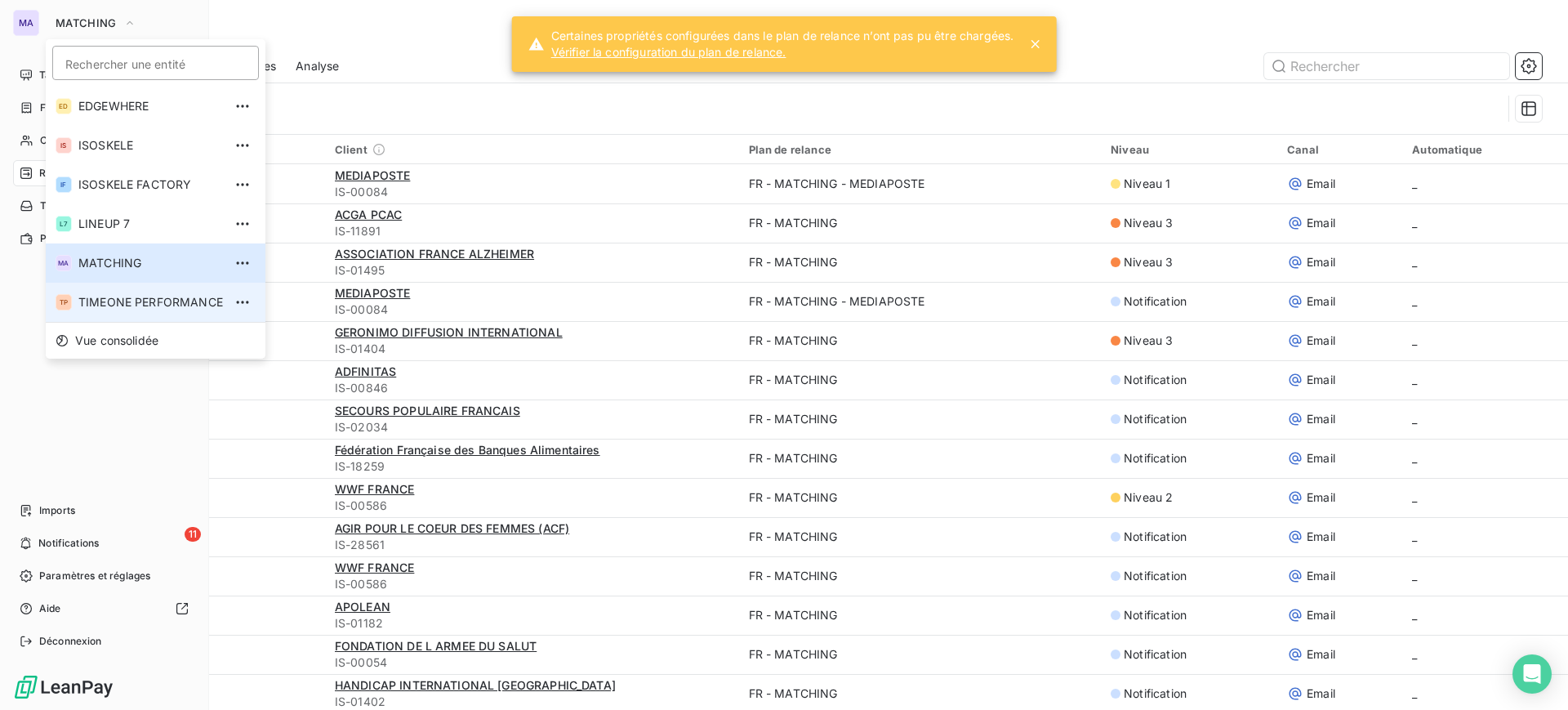
click at [193, 303] on span "TIMEONE PERFORMANCE" at bounding box center [151, 302] width 145 height 17
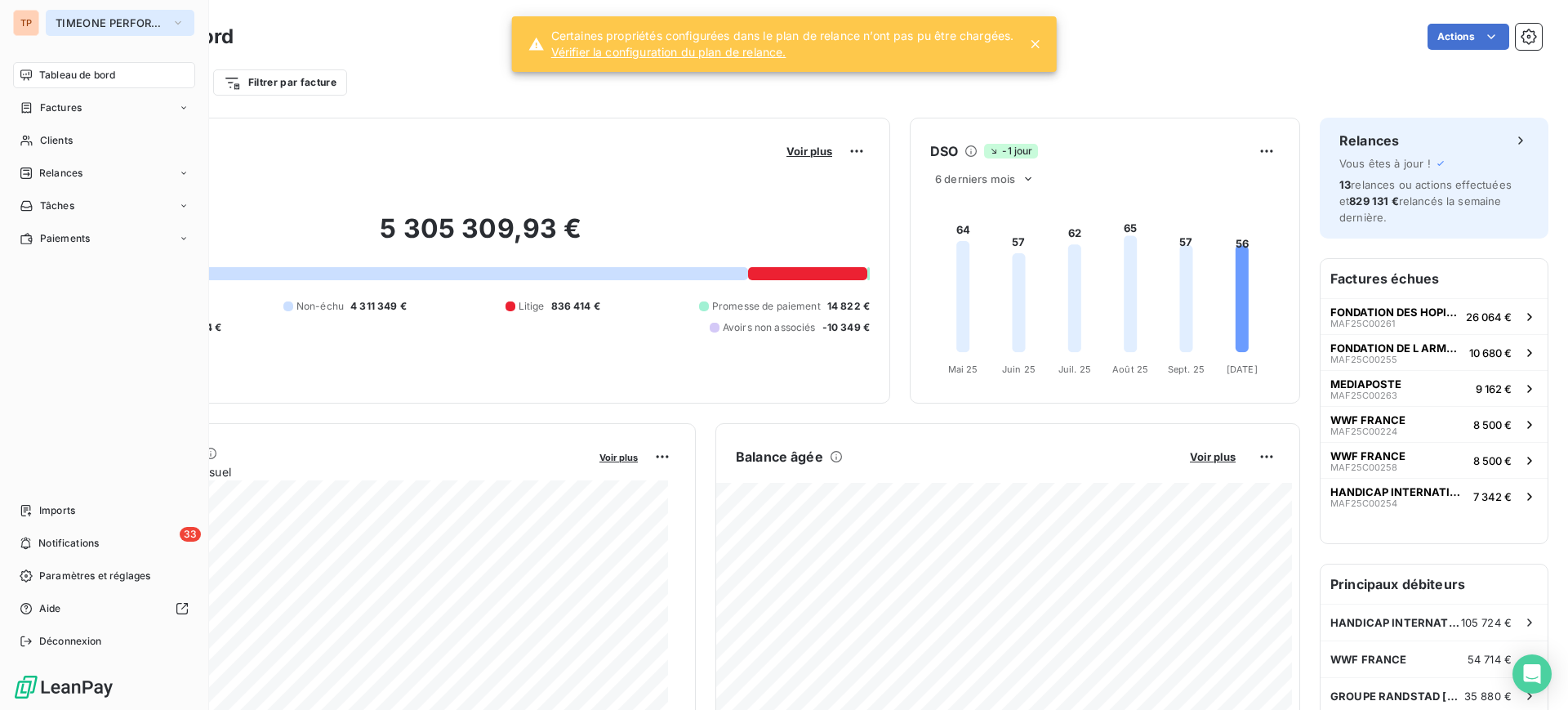
click at [96, 19] on span "TIMEONE PERFORMANCE" at bounding box center [110, 23] width 109 height 13
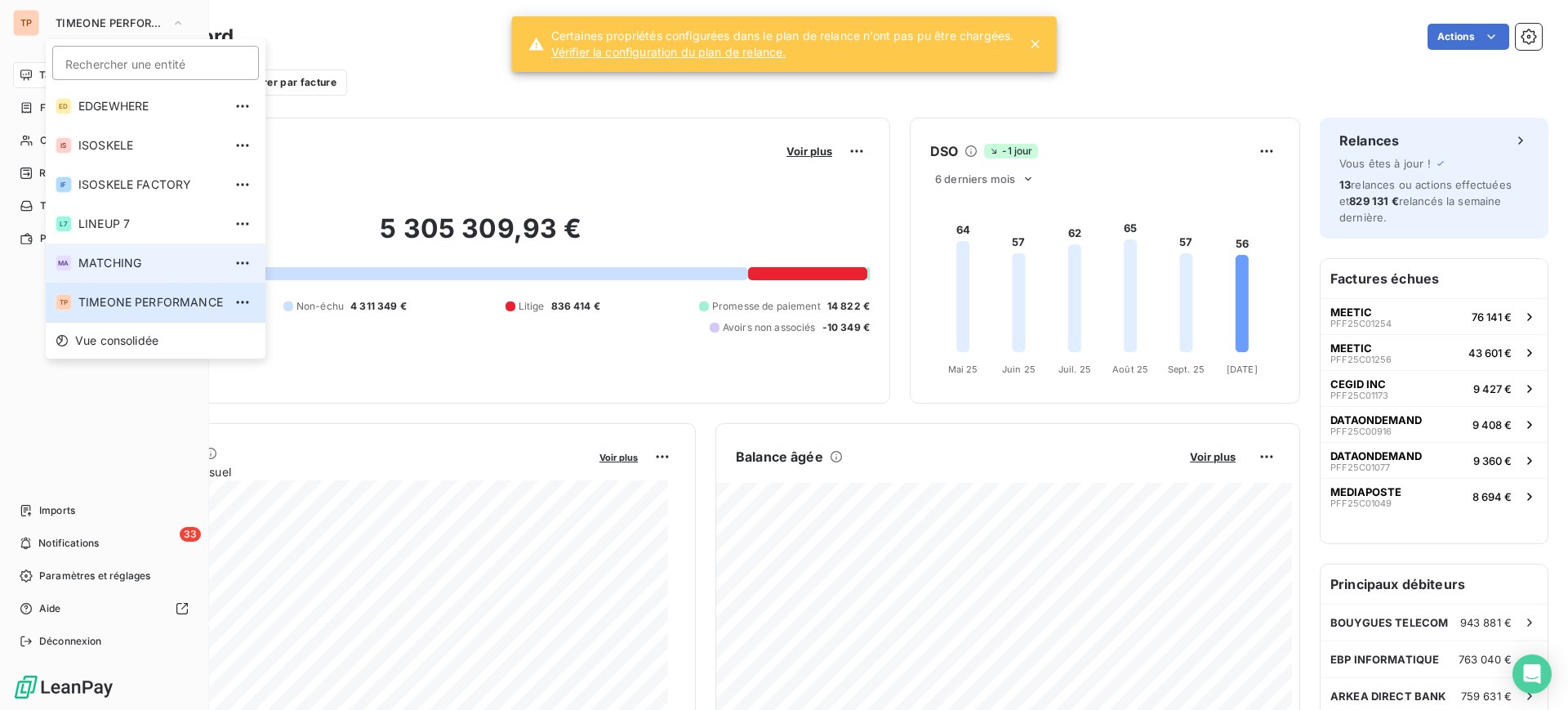
click at [182, 259] on span "MATCHING" at bounding box center [151, 263] width 145 height 17
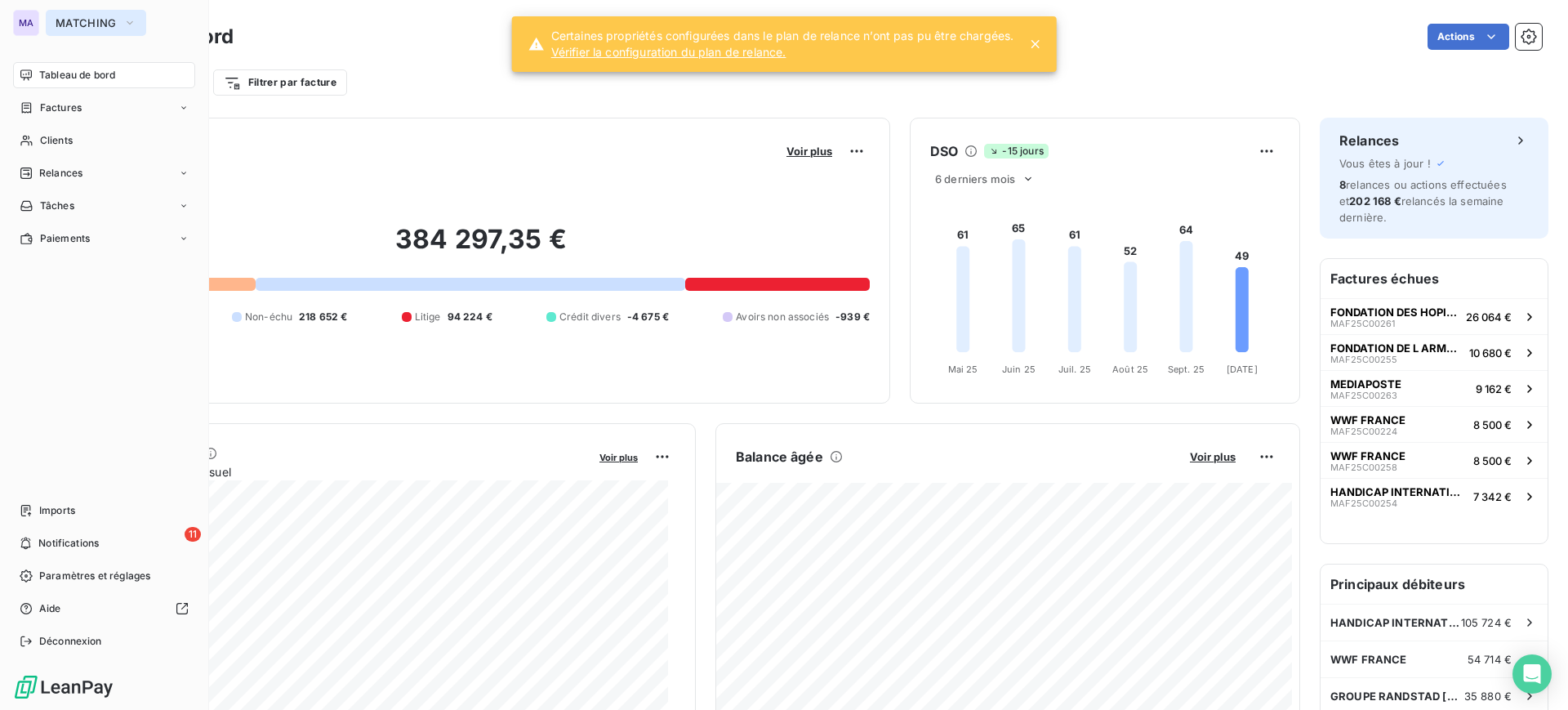
click at [76, 23] on span "MATCHING" at bounding box center [86, 23] width 61 height 13
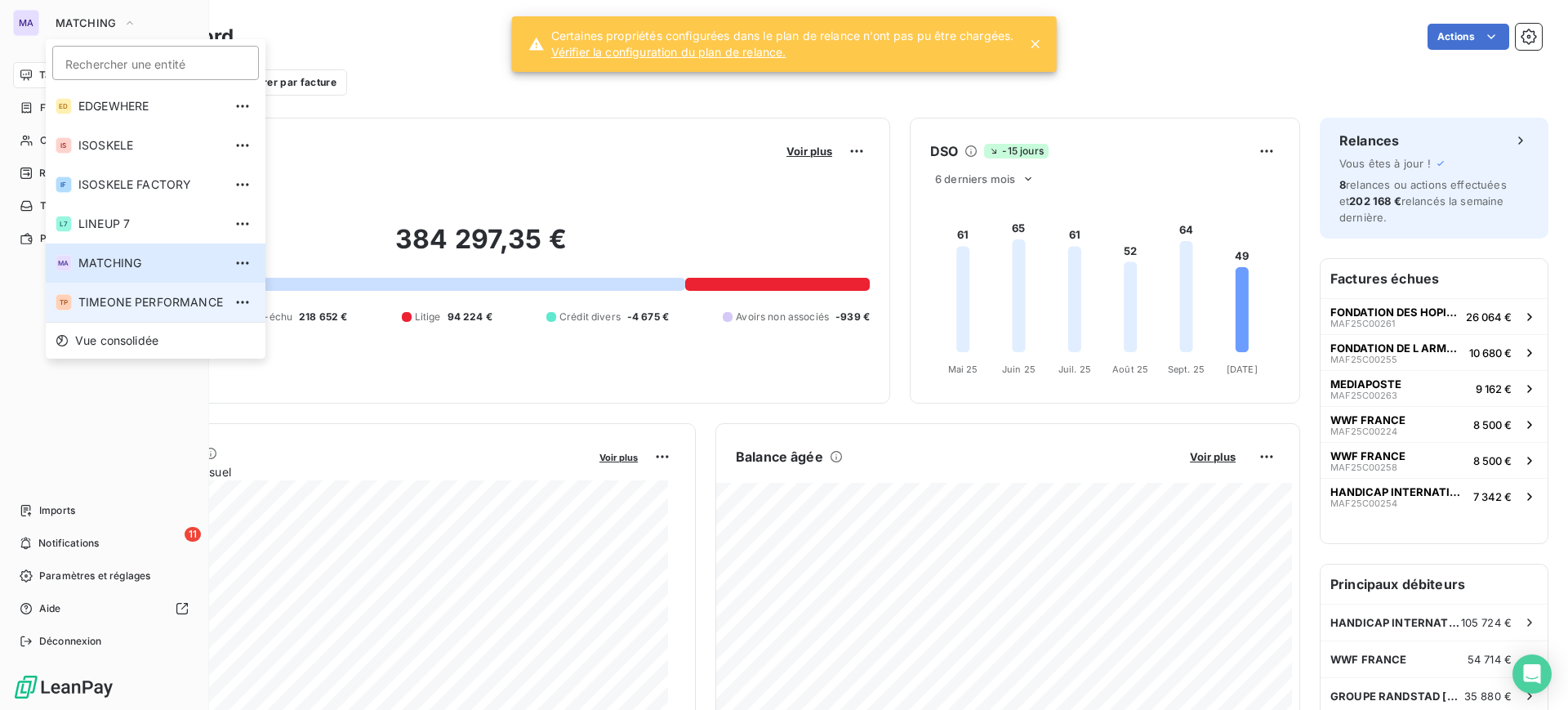
click at [159, 289] on li "TP TIMEONE PERFORMANCE" at bounding box center [155, 302] width 220 height 39
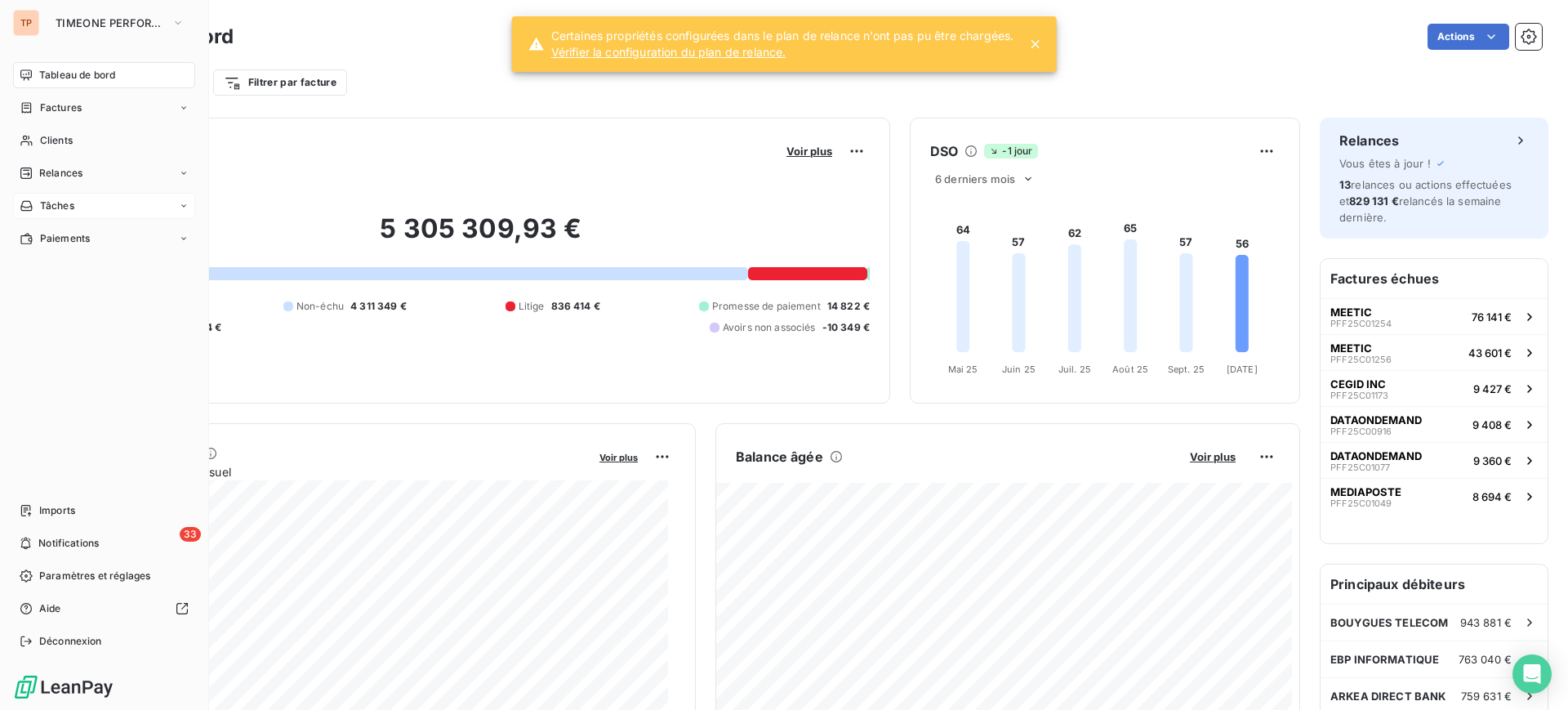
click at [75, 204] on span "Tâches" at bounding box center [56, 206] width 34 height 15
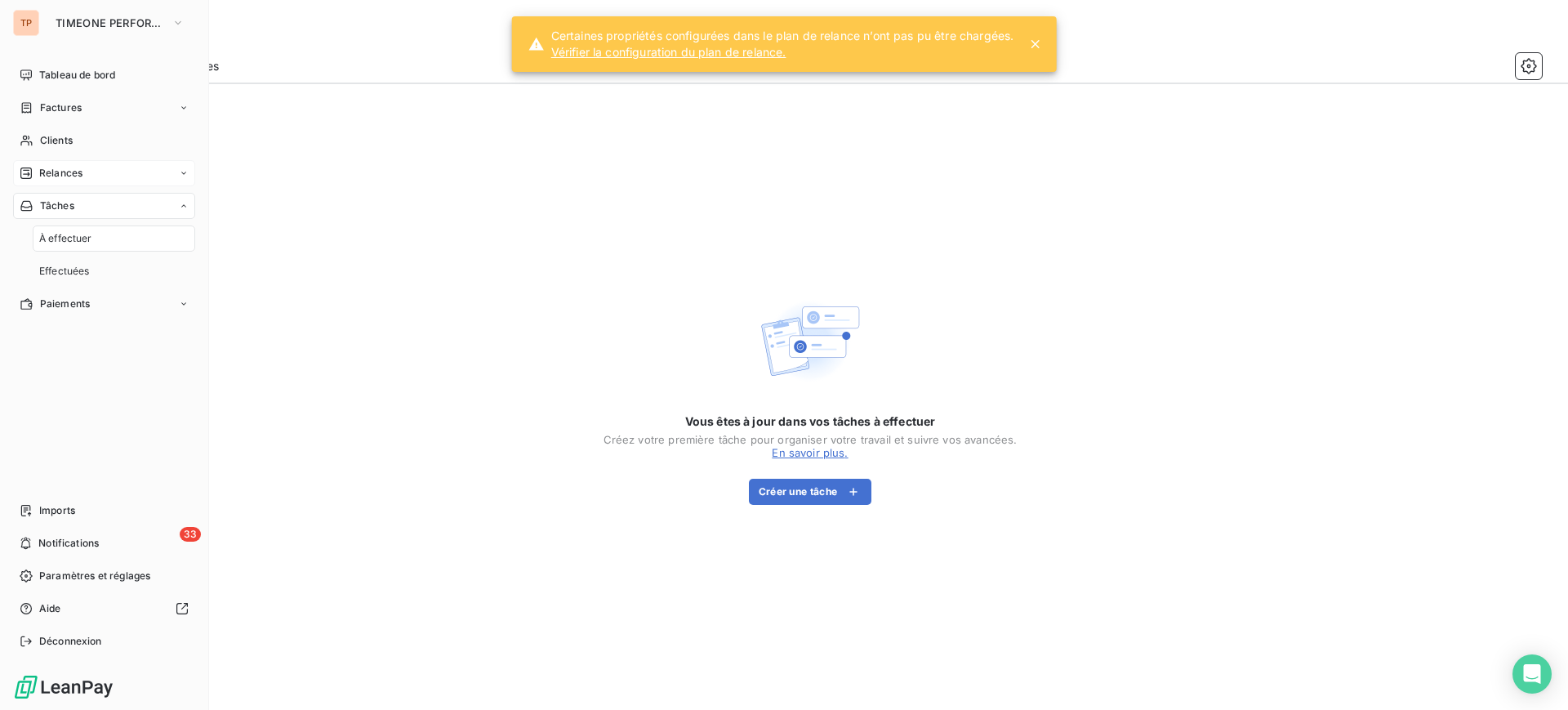
click at [60, 170] on span "Relances" at bounding box center [60, 173] width 43 height 15
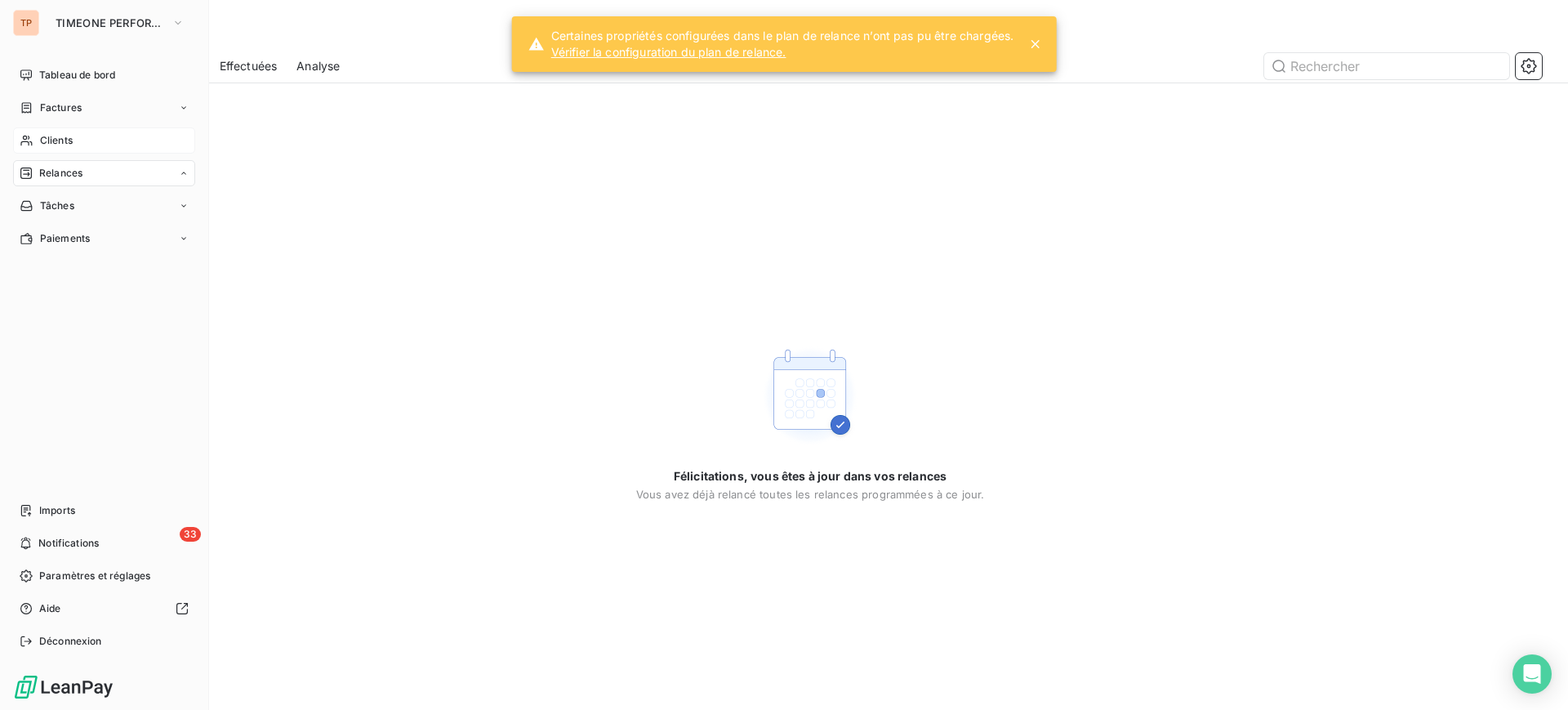
click at [68, 143] on span "Clients" at bounding box center [55, 141] width 32 height 15
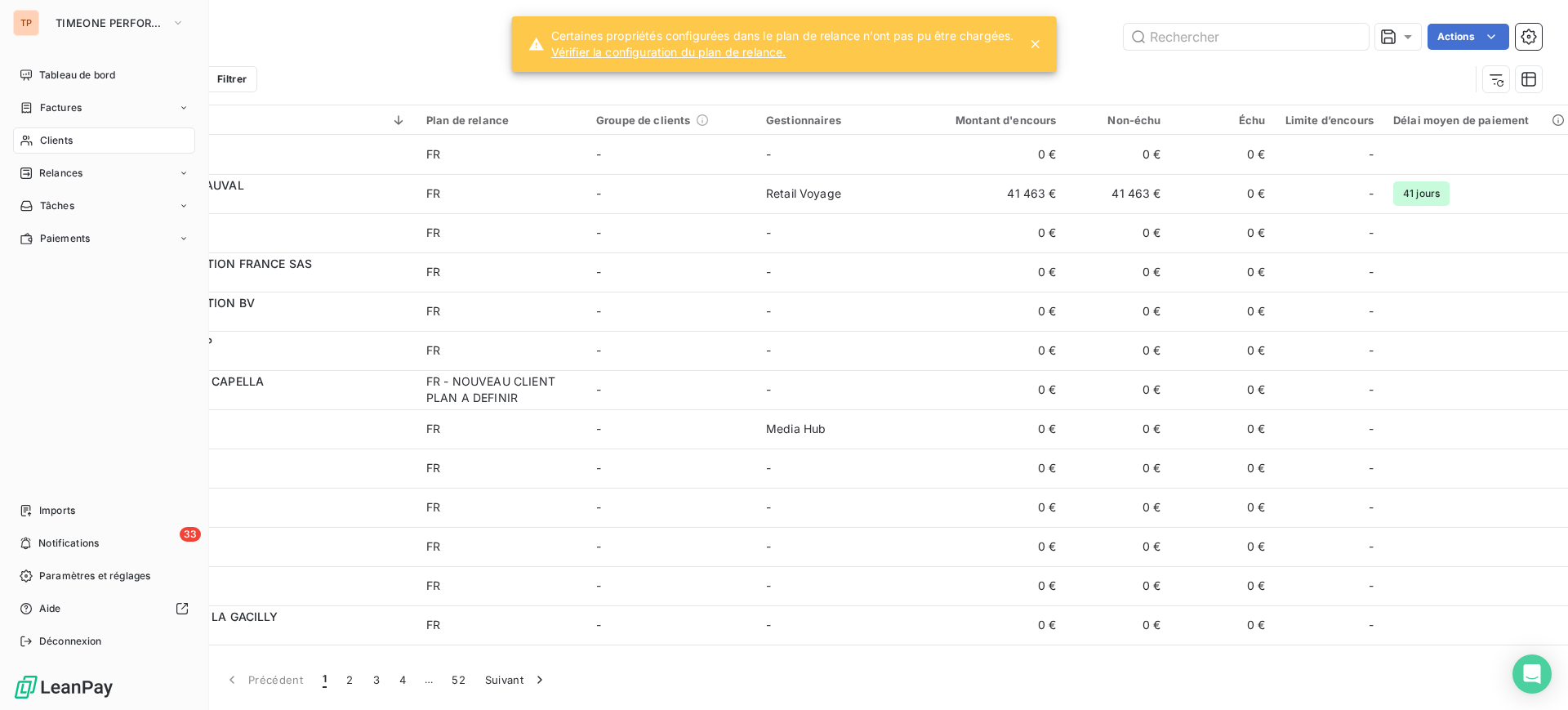
click at [73, 140] on span "Clients" at bounding box center [55, 141] width 32 height 15
click at [60, 60] on div "TP TIMEONE PERFORMANCE Tableau de bord Factures Clients Relances Tâches Paiemen…" at bounding box center [104, 355] width 209 height 710
click at [109, 140] on div "Clients" at bounding box center [104, 141] width 182 height 27
click at [108, 168] on div "Relances" at bounding box center [104, 173] width 182 height 27
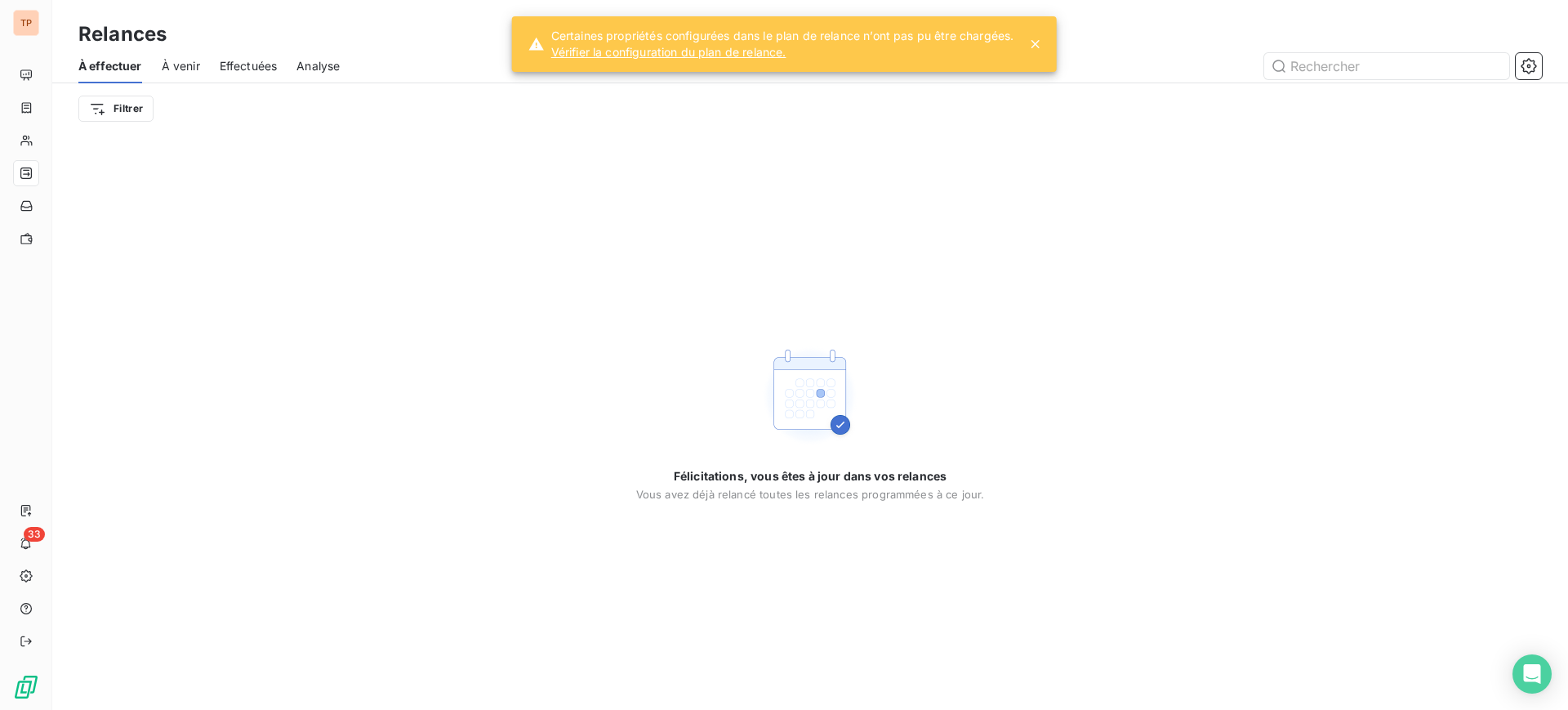
click at [200, 75] on div "À venir" at bounding box center [181, 65] width 38 height 34
click at [194, 73] on span "À venir" at bounding box center [181, 66] width 38 height 17
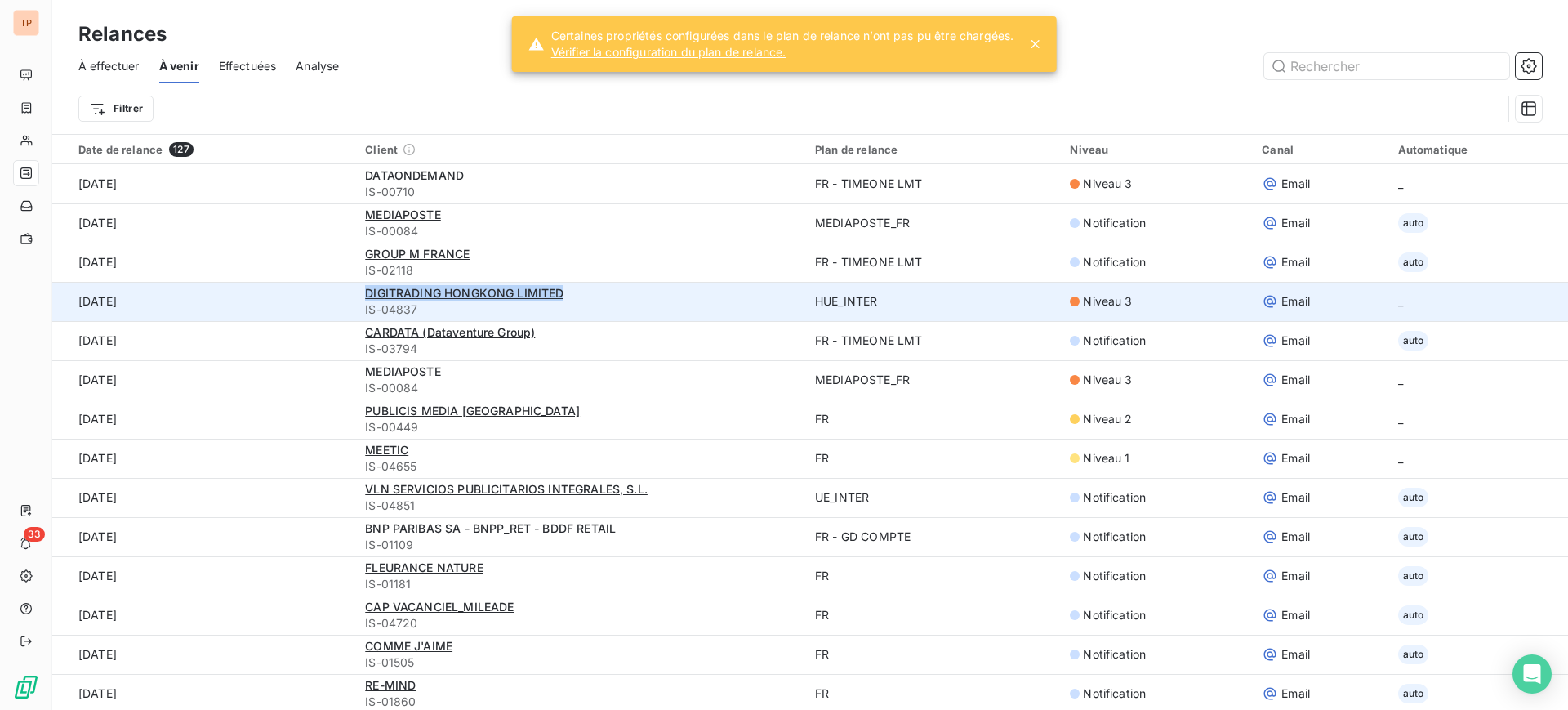
drag, startPoint x: 639, startPoint y: 300, endPoint x: 350, endPoint y: 292, distance: 289.1
click at [355, 292] on td "DIGITRADING HONGKONG LIMITED IS-04837" at bounding box center [580, 301] width 450 height 39
